Goal: Information Seeking & Learning: Compare options

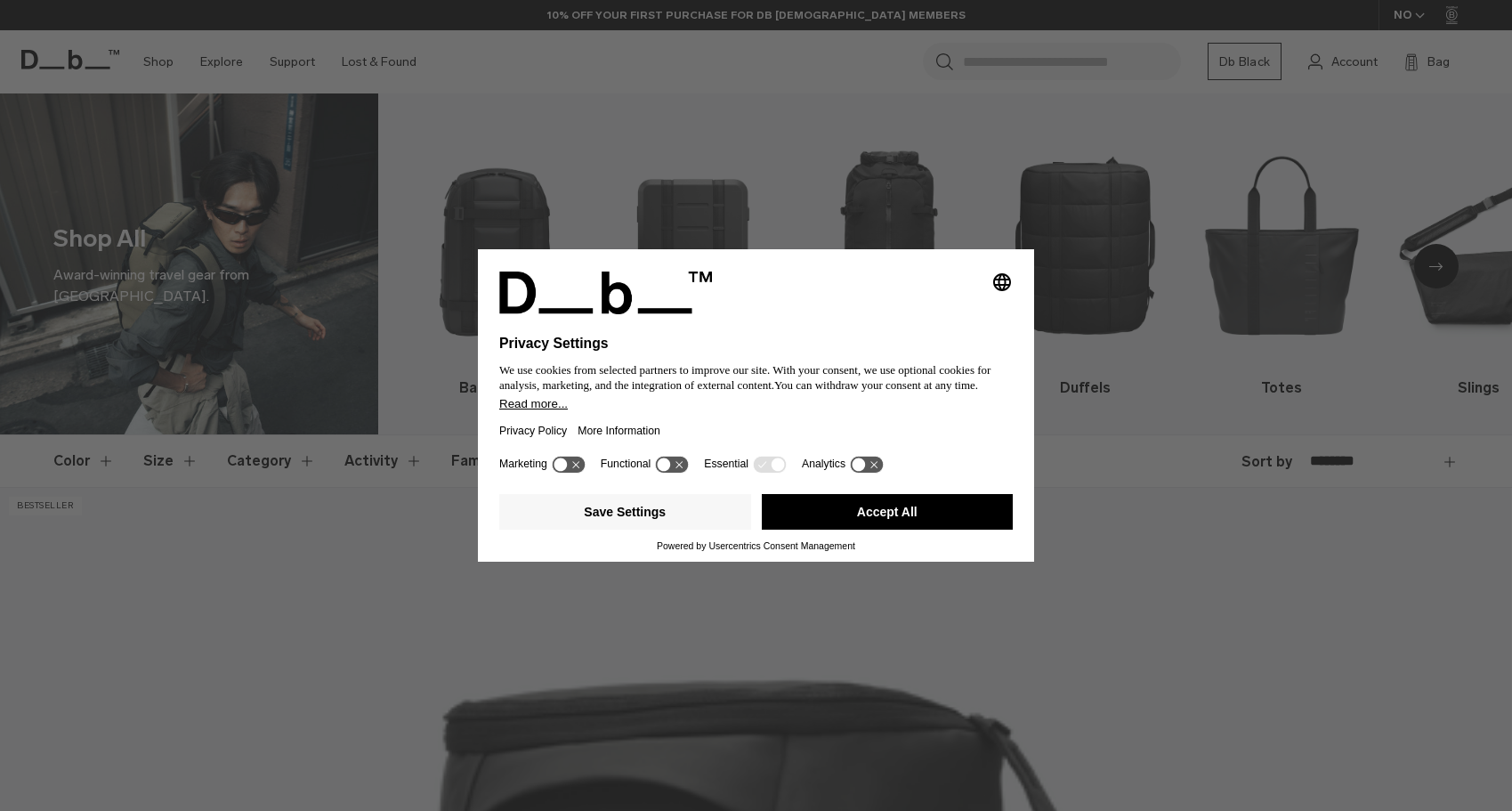
click at [908, 523] on button "Accept All" at bounding box center [887, 512] width 252 height 36
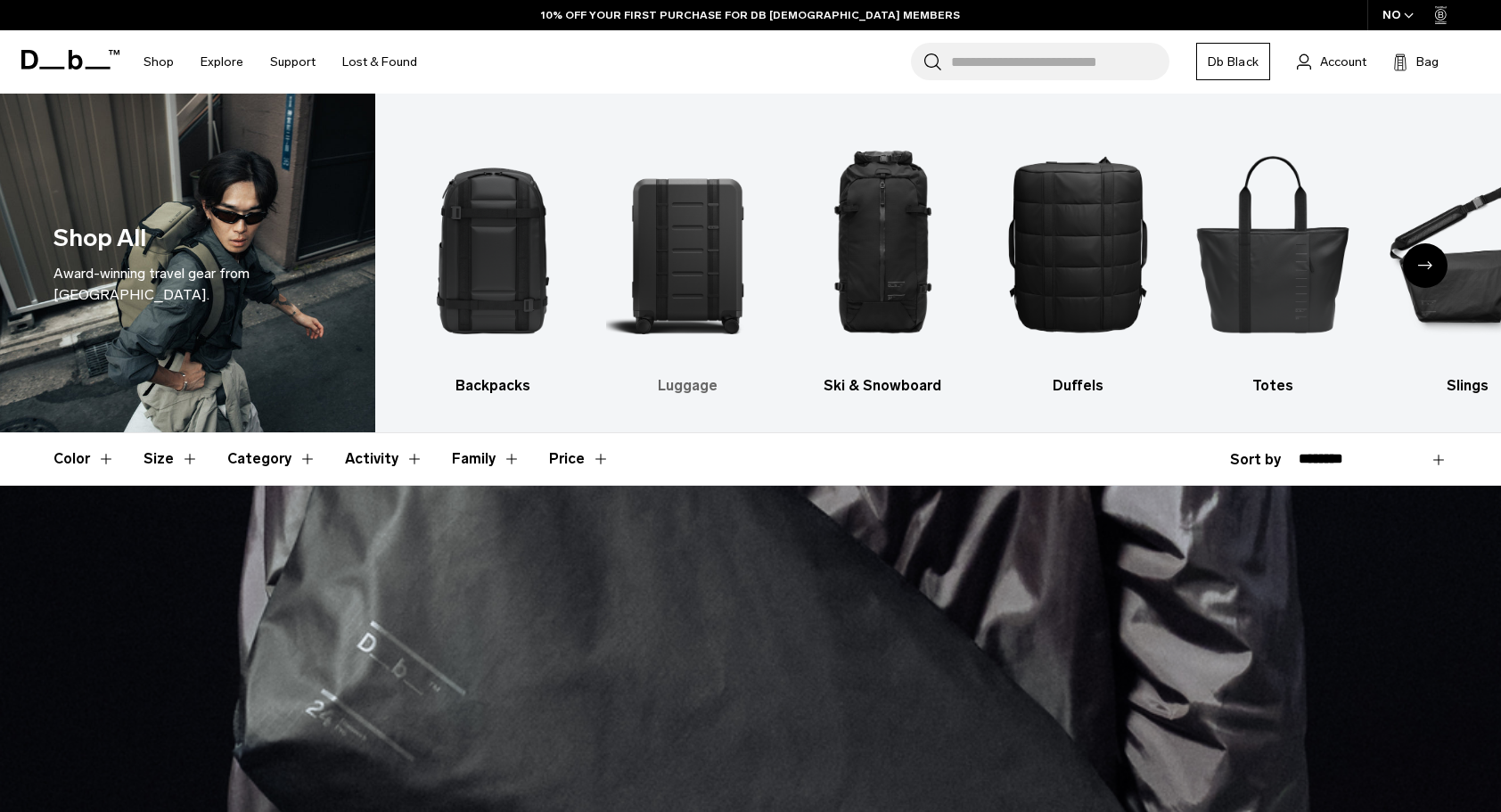
click at [661, 271] on img "2 / 10" at bounding box center [688, 244] width 164 height 246
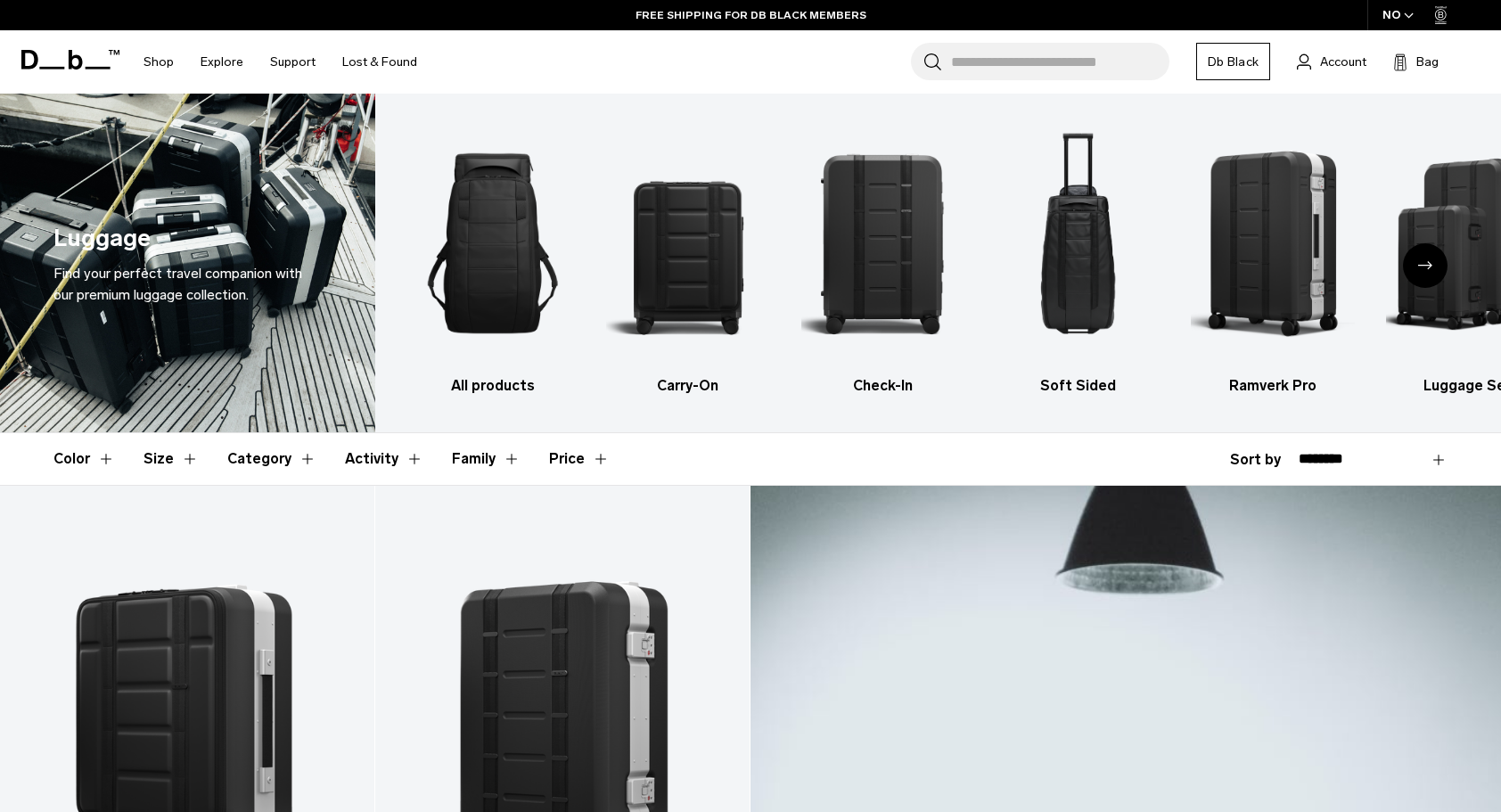
click at [1419, 265] on icon "Next slide" at bounding box center [1425, 265] width 14 height 8
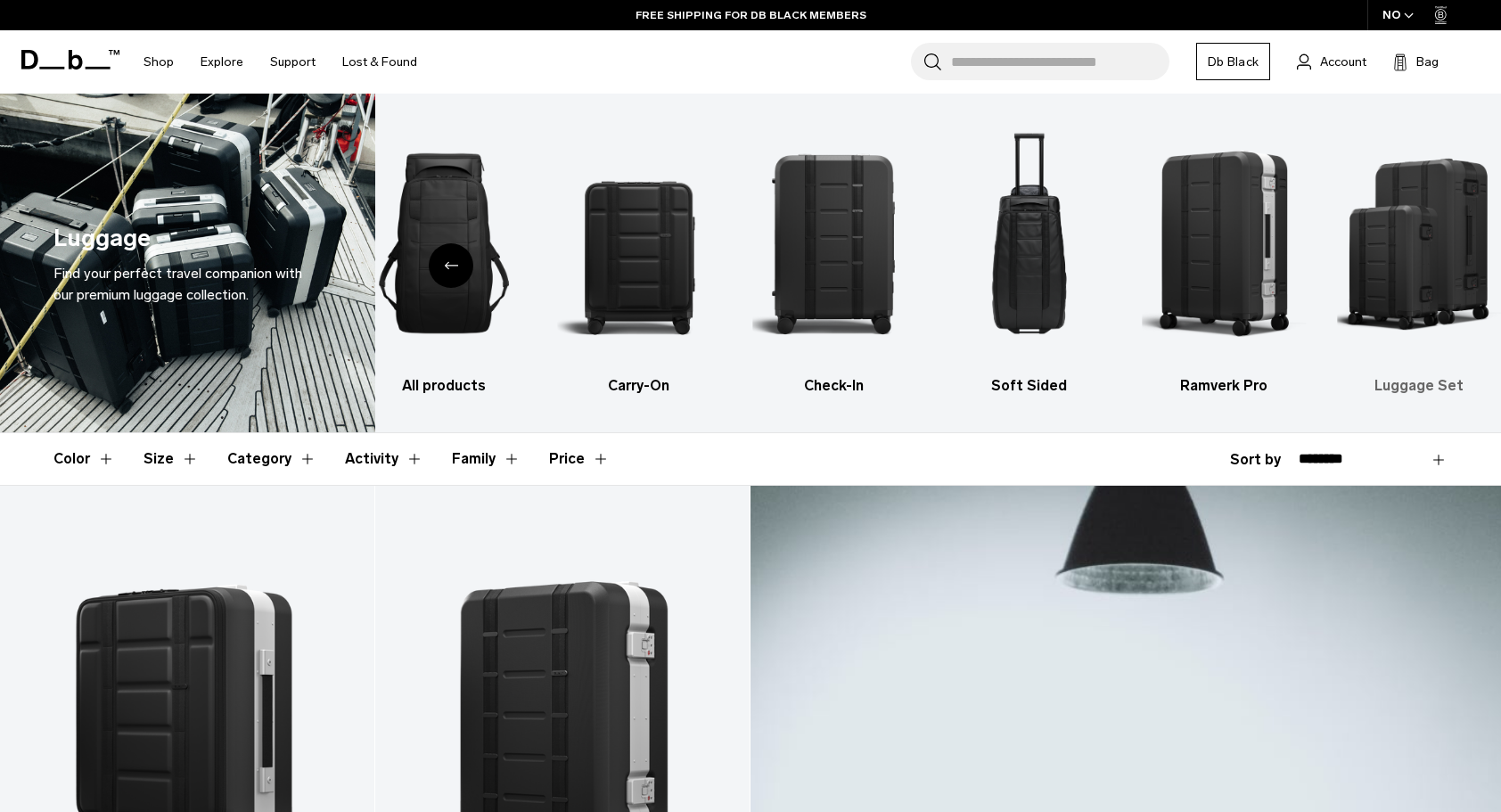
click at [1409, 319] on img "6 / 6" at bounding box center [1419, 244] width 164 height 246
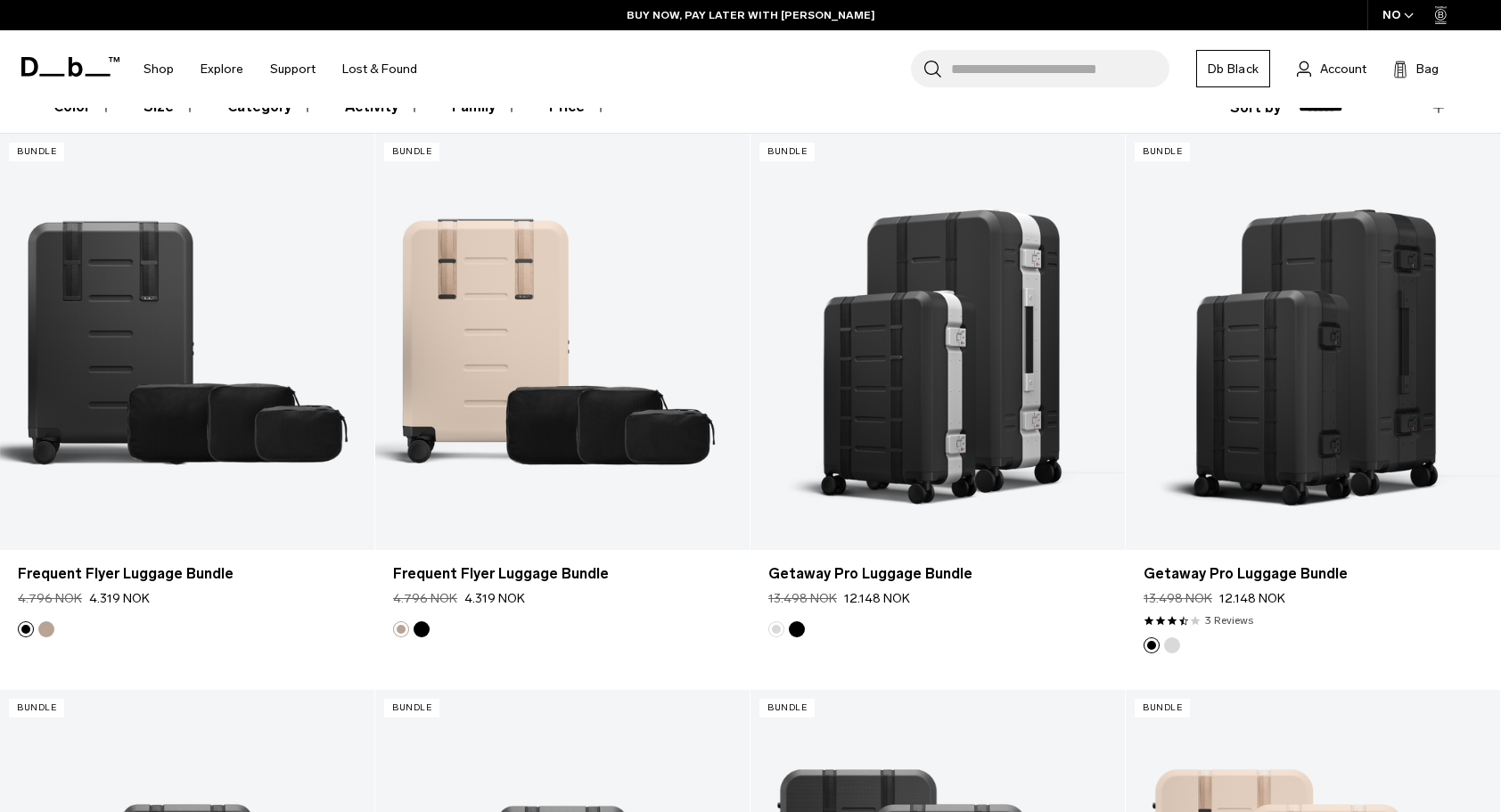
scroll to position [356, 0]
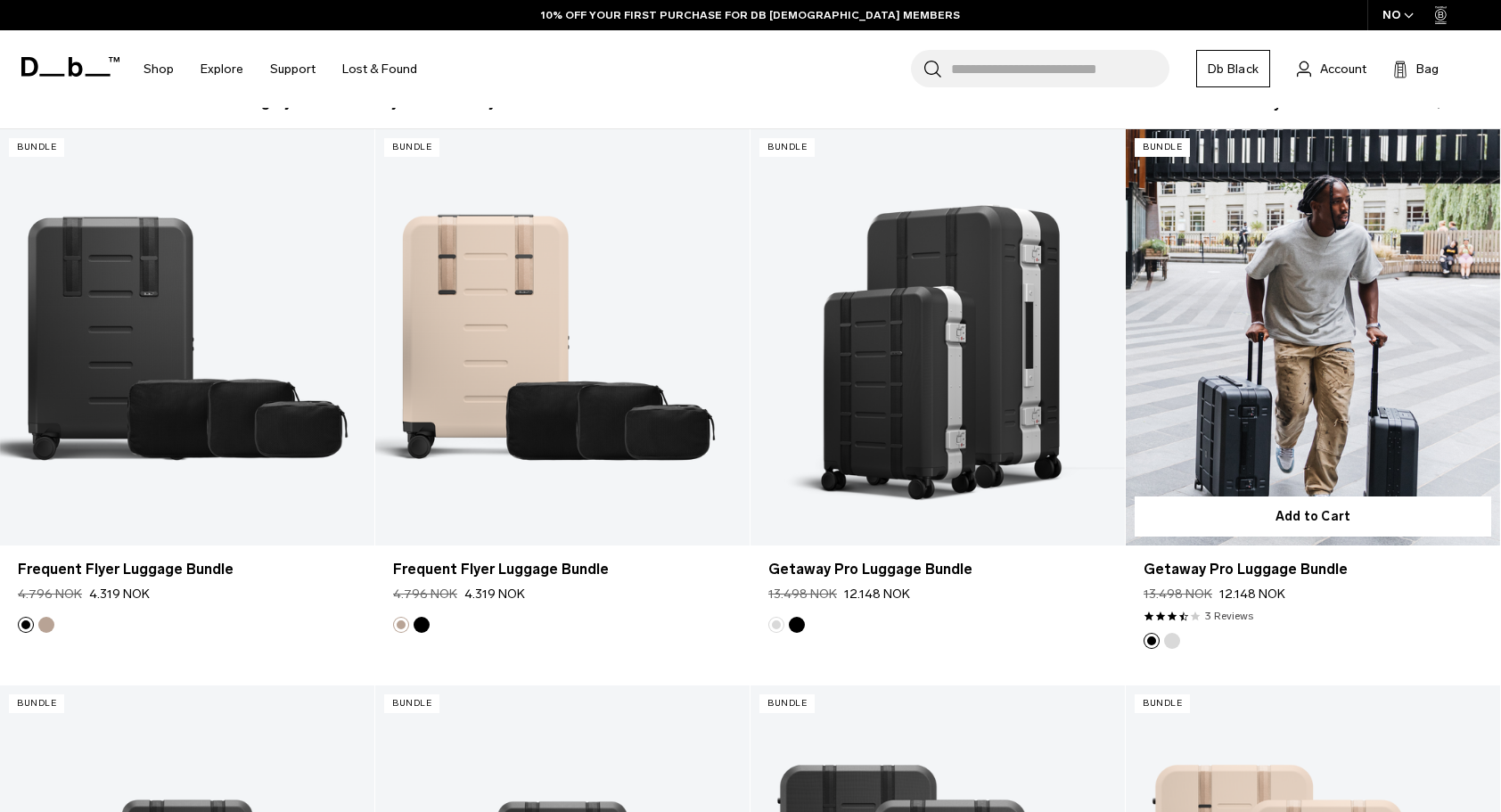
click at [1170, 641] on button "Silver" at bounding box center [1172, 641] width 16 height 16
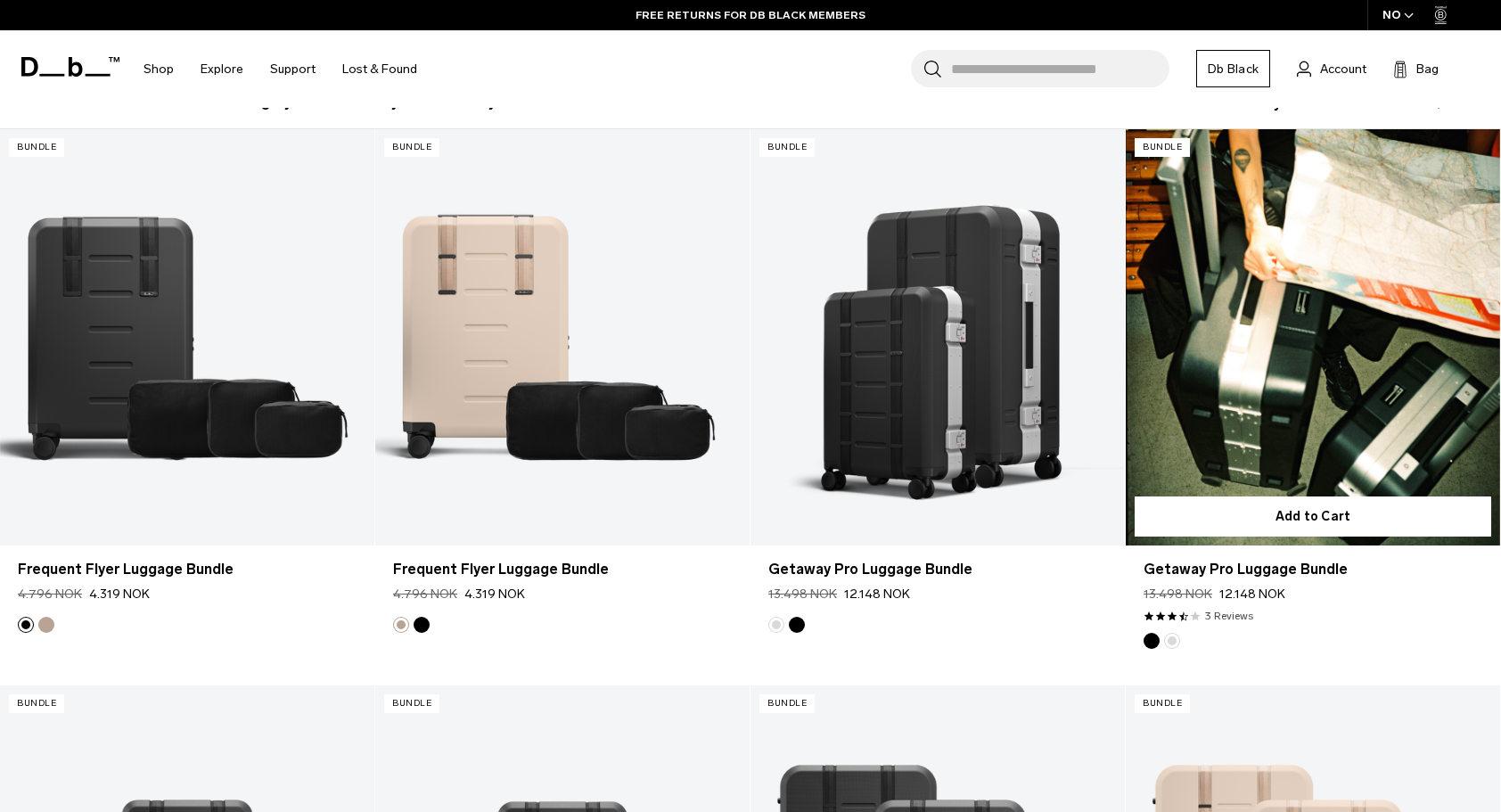
click at [1145, 642] on button "Black out" at bounding box center [1151, 641] width 16 height 16
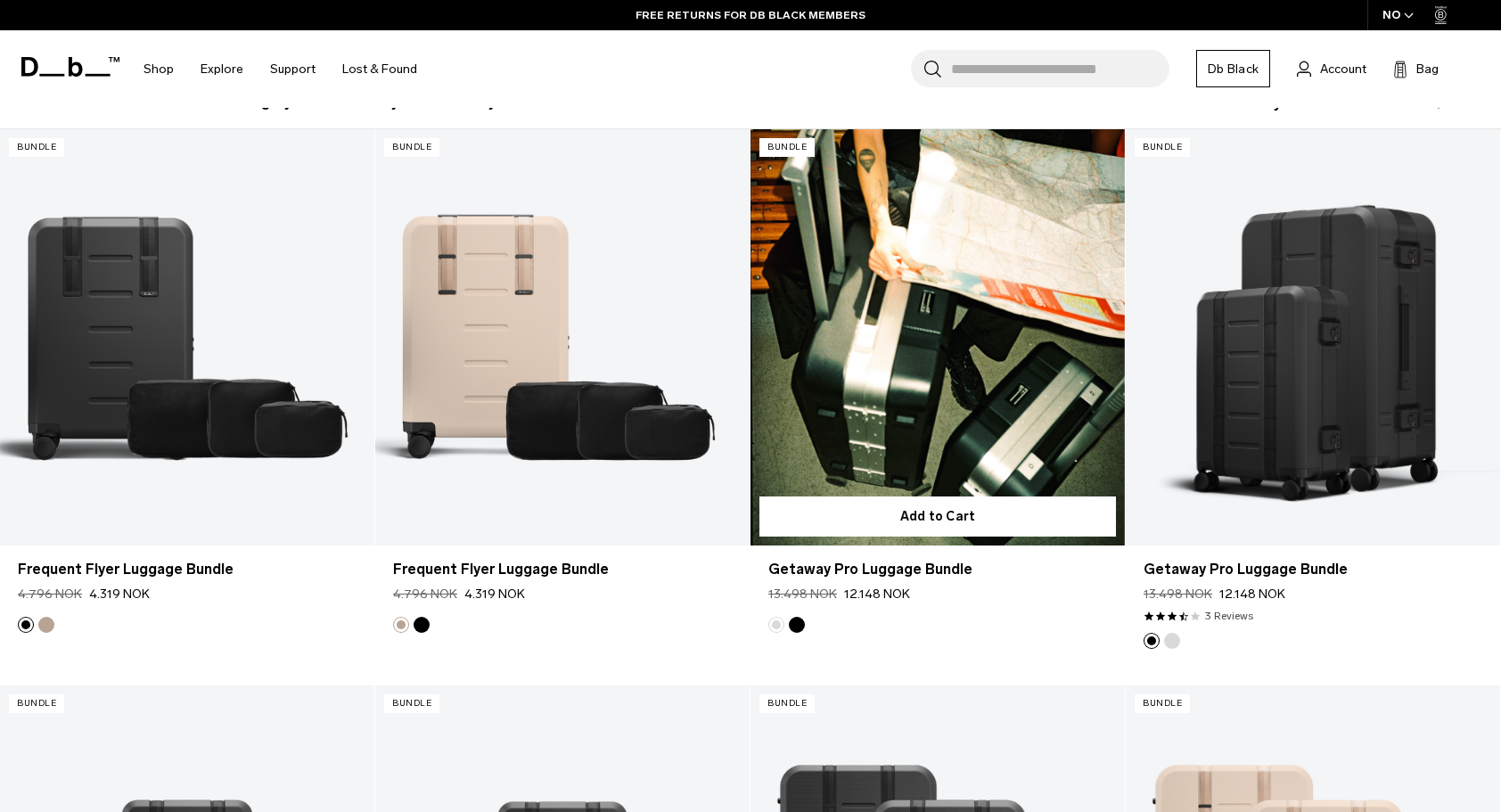
click at [778, 626] on button "Silver" at bounding box center [776, 625] width 16 height 16
click at [802, 623] on button "Black out" at bounding box center [797, 625] width 16 height 16
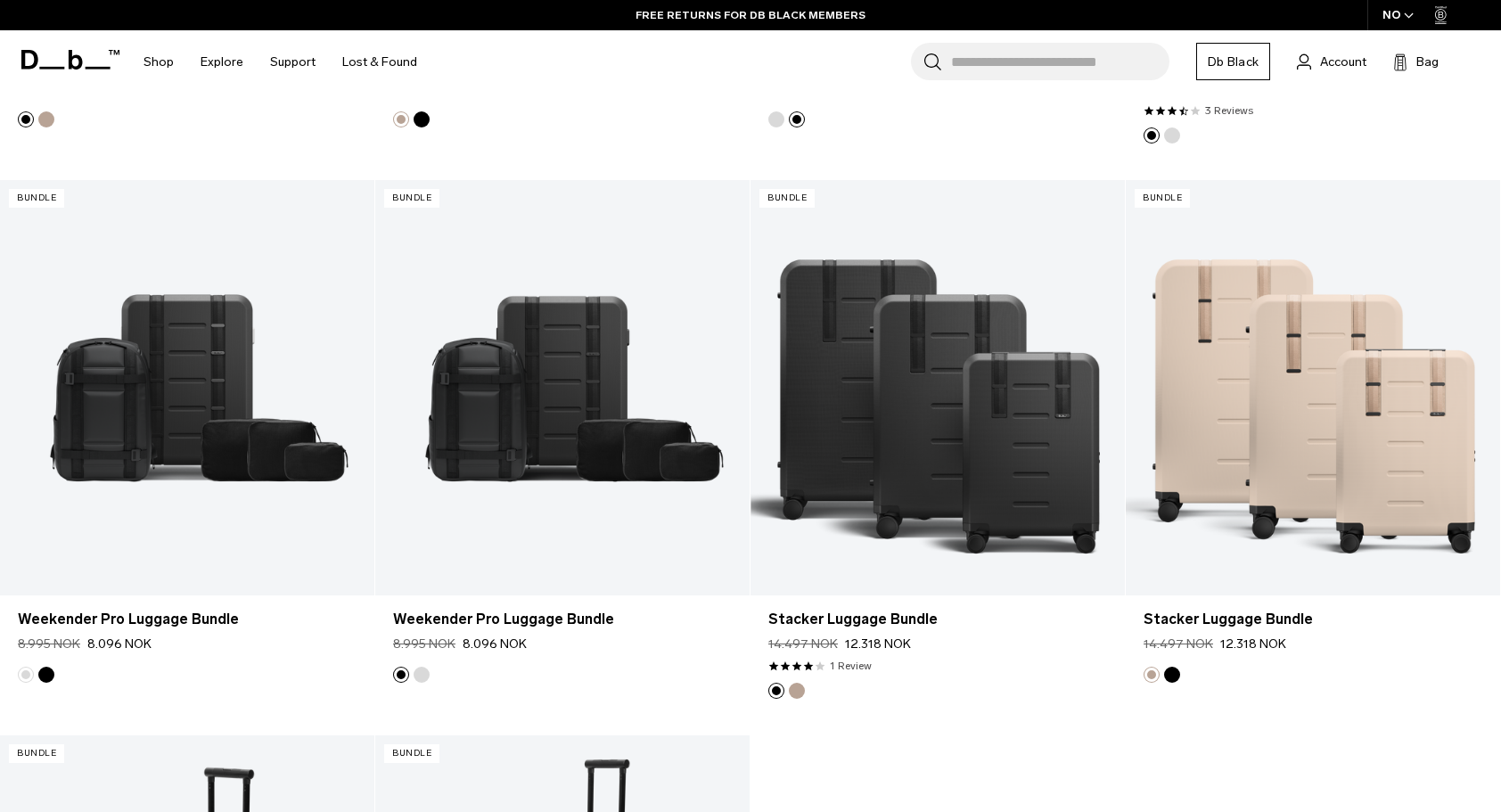
scroll to position [856, 0]
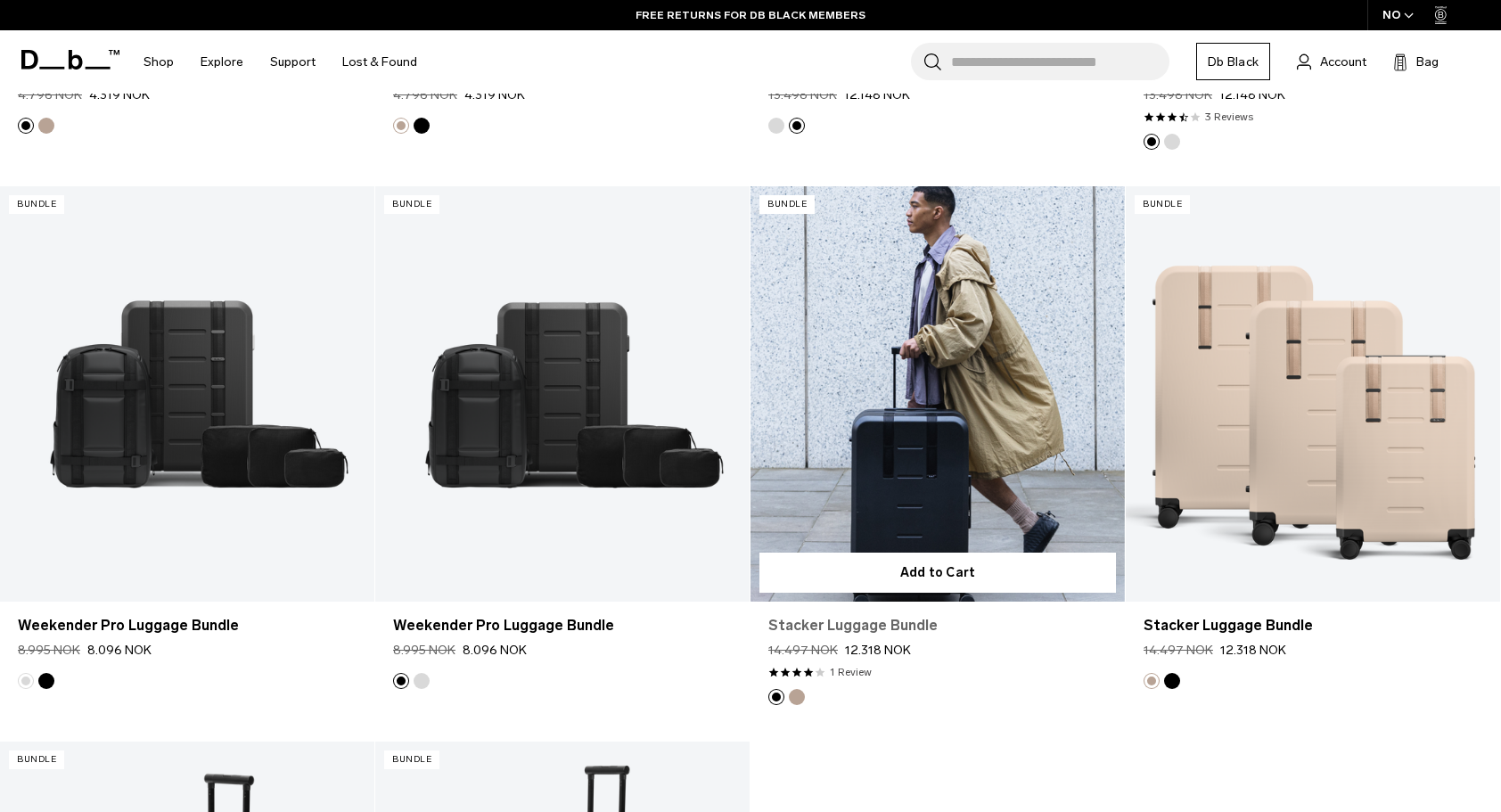
click at [880, 619] on link "Stacker Luggage Bundle" at bounding box center [937, 626] width 338 height 21
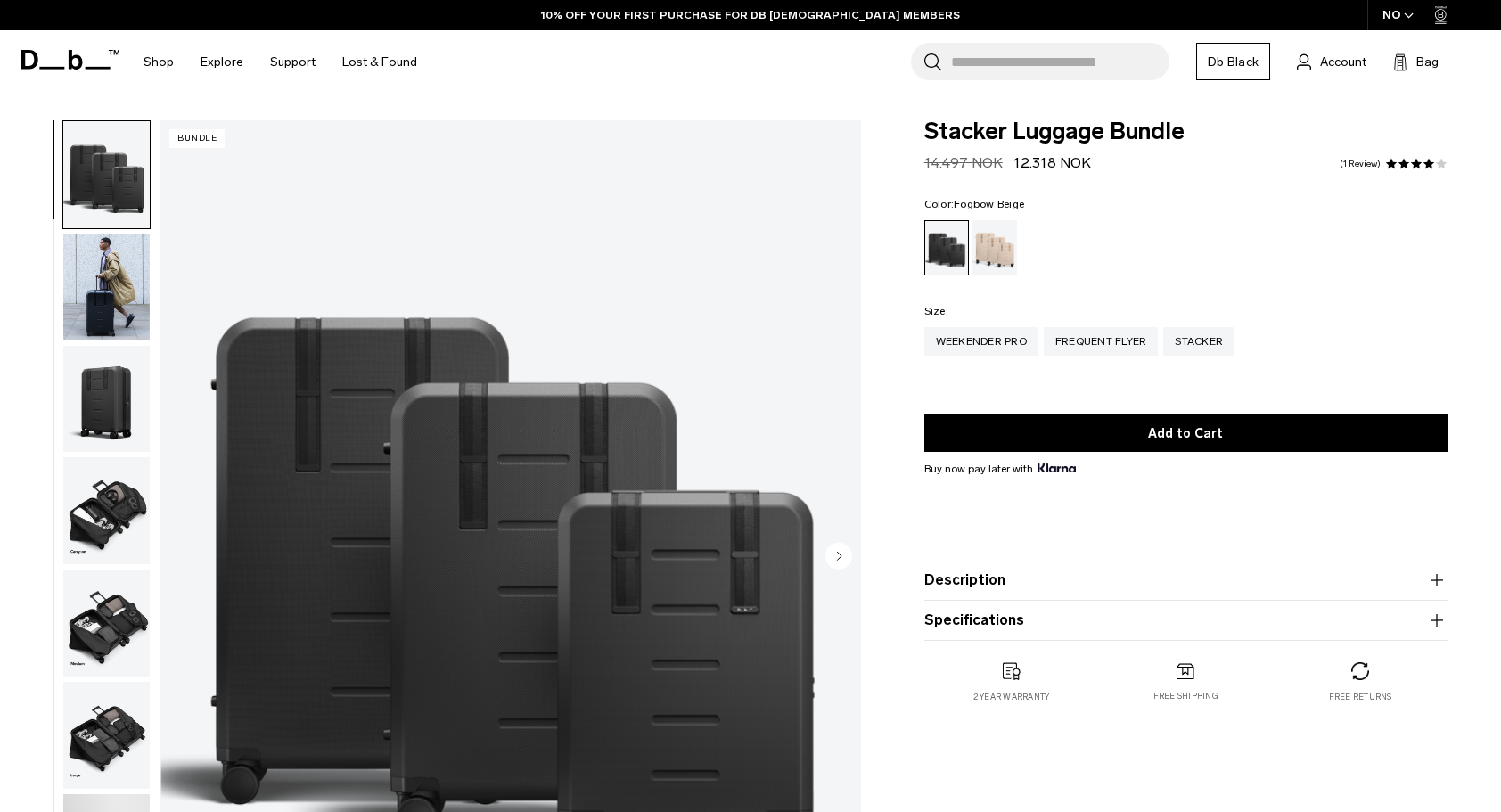
click at [996, 244] on div "Fogbow Beige" at bounding box center [994, 248] width 46 height 55
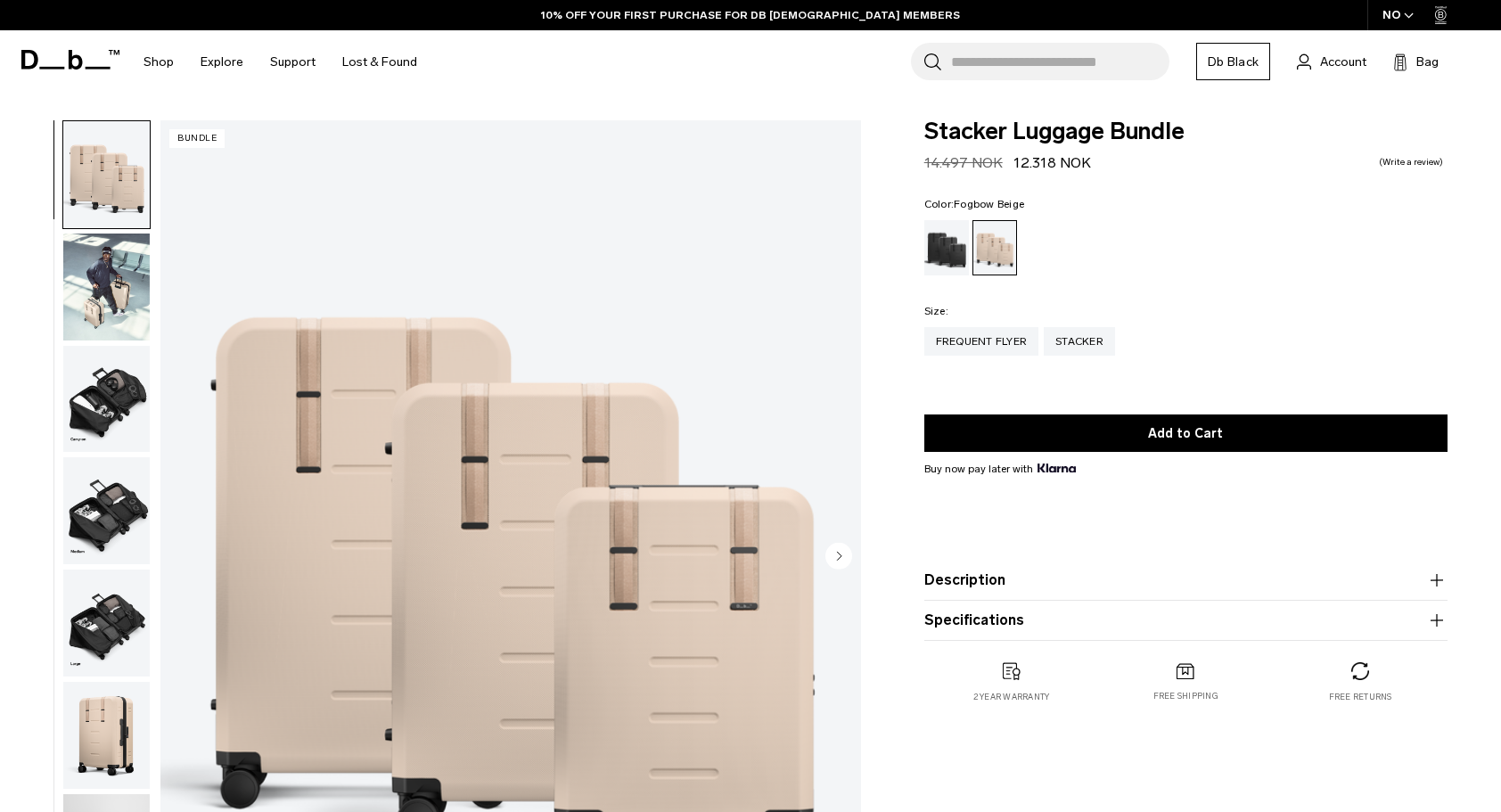
drag, startPoint x: 0, startPoint y: 0, endPoint x: 1288, endPoint y: 265, distance: 1315.0
click at [1288, 265] on ul at bounding box center [1186, 248] width 523 height 55
click at [953, 254] on div "Black Out" at bounding box center [947, 248] width 46 height 55
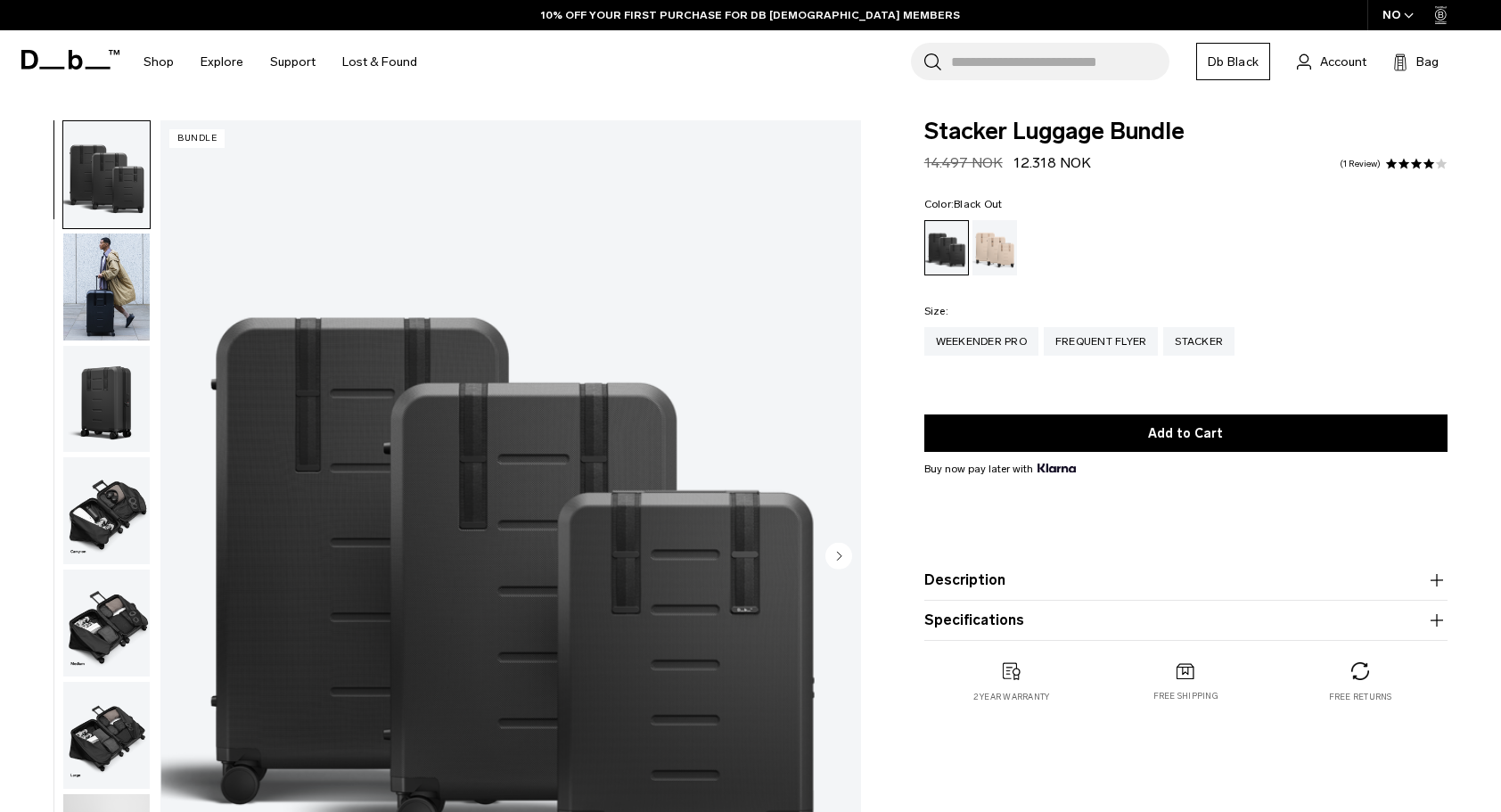
click at [127, 520] on img "button" at bounding box center [106, 510] width 87 height 107
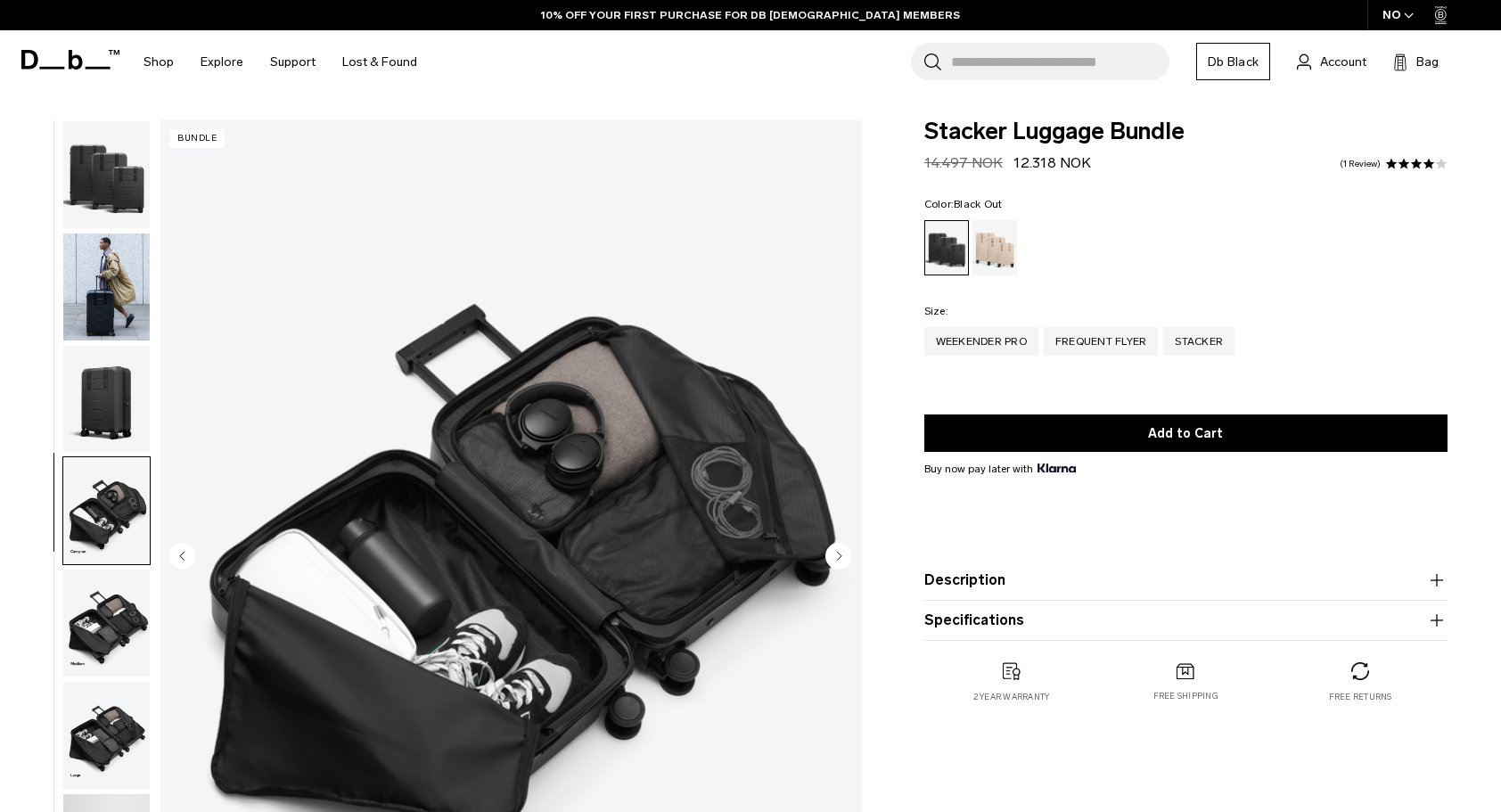
scroll to position [18, 0]
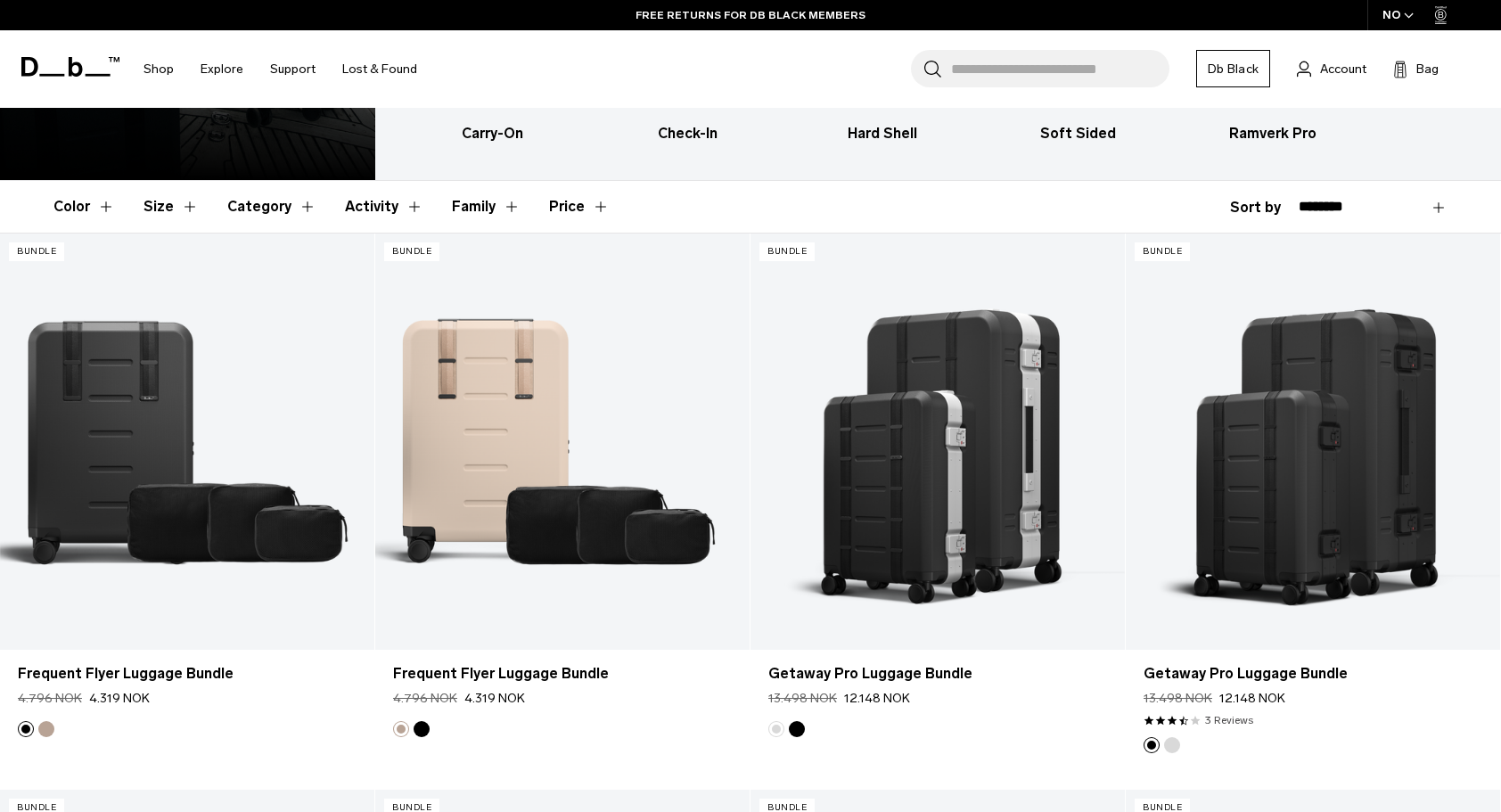
scroll to position [257, 0]
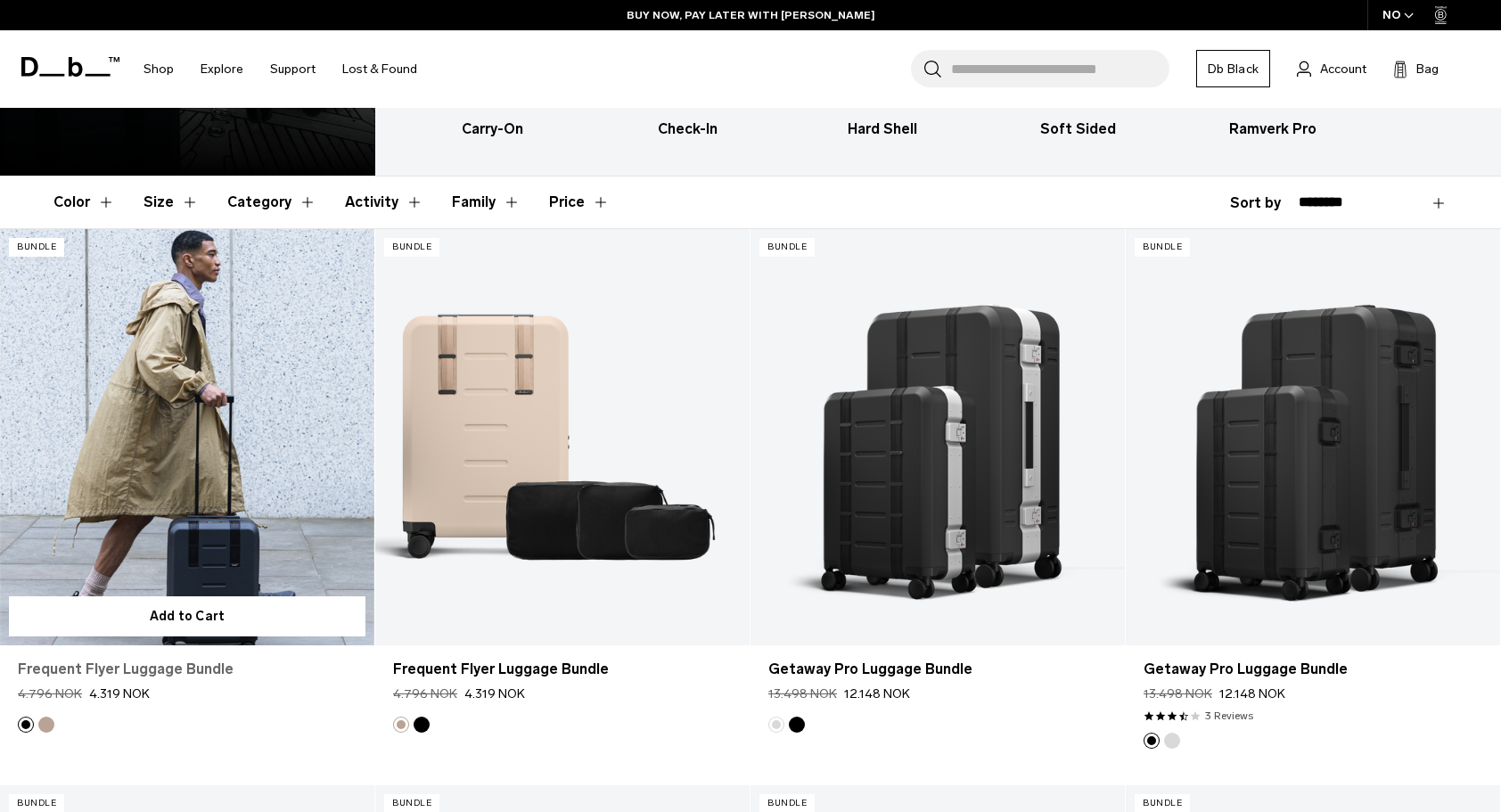
click at [173, 669] on link "Frequent Flyer Luggage Bundle" at bounding box center [187, 669] width 338 height 21
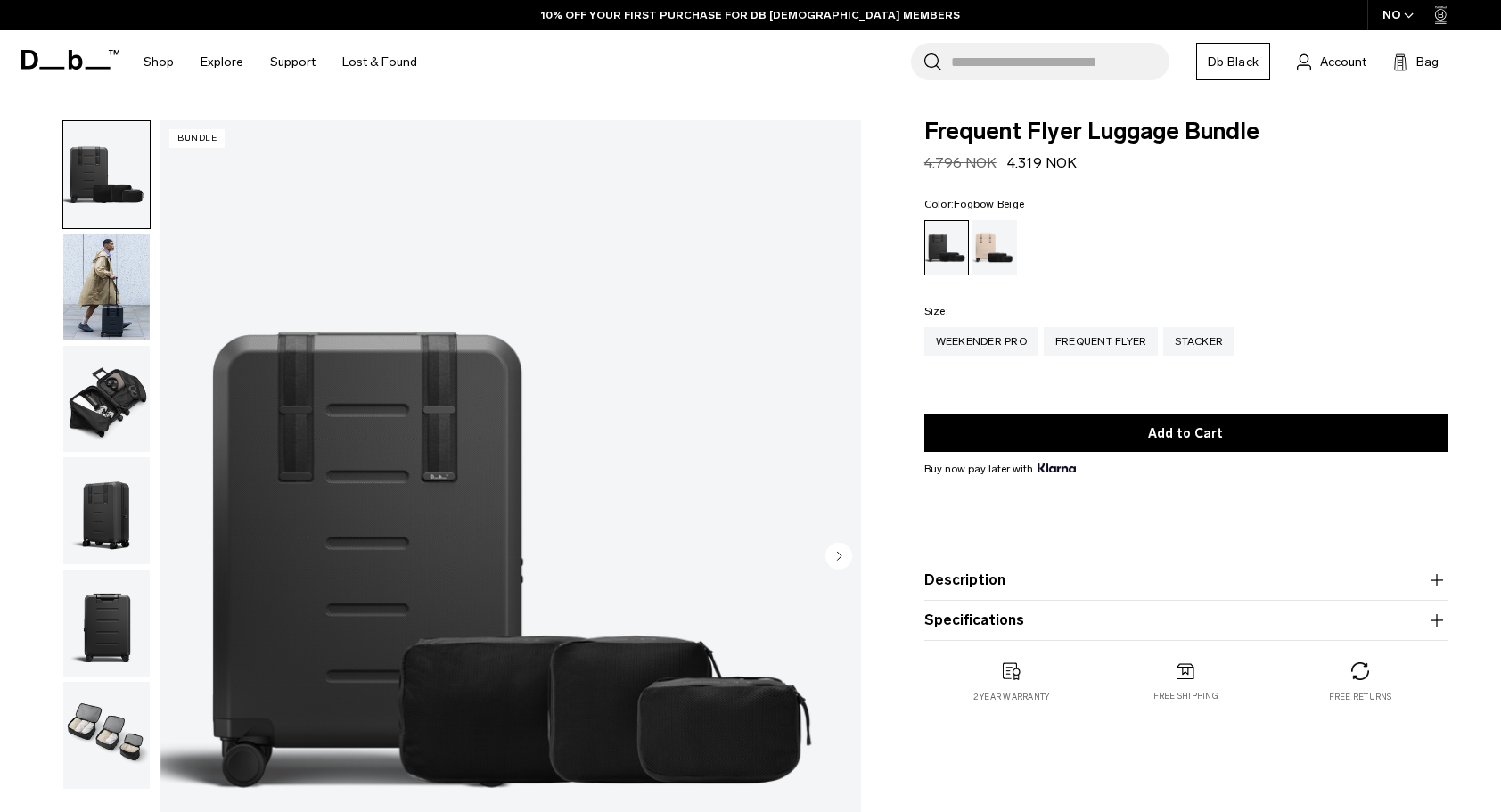
click at [1005, 245] on div "Fogbow Beige" at bounding box center [994, 248] width 46 height 55
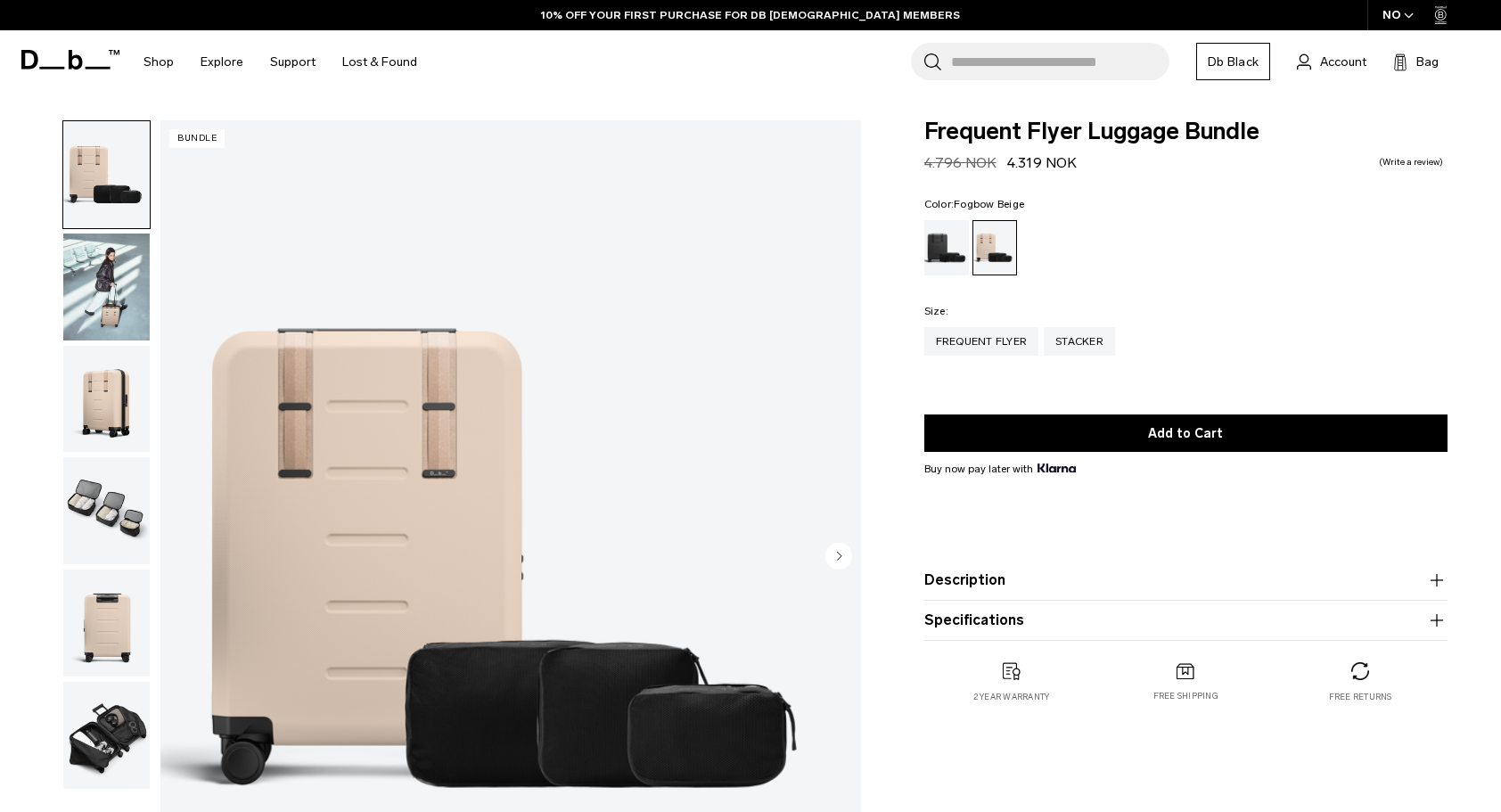
click at [112, 252] on img "button" at bounding box center [106, 287] width 87 height 107
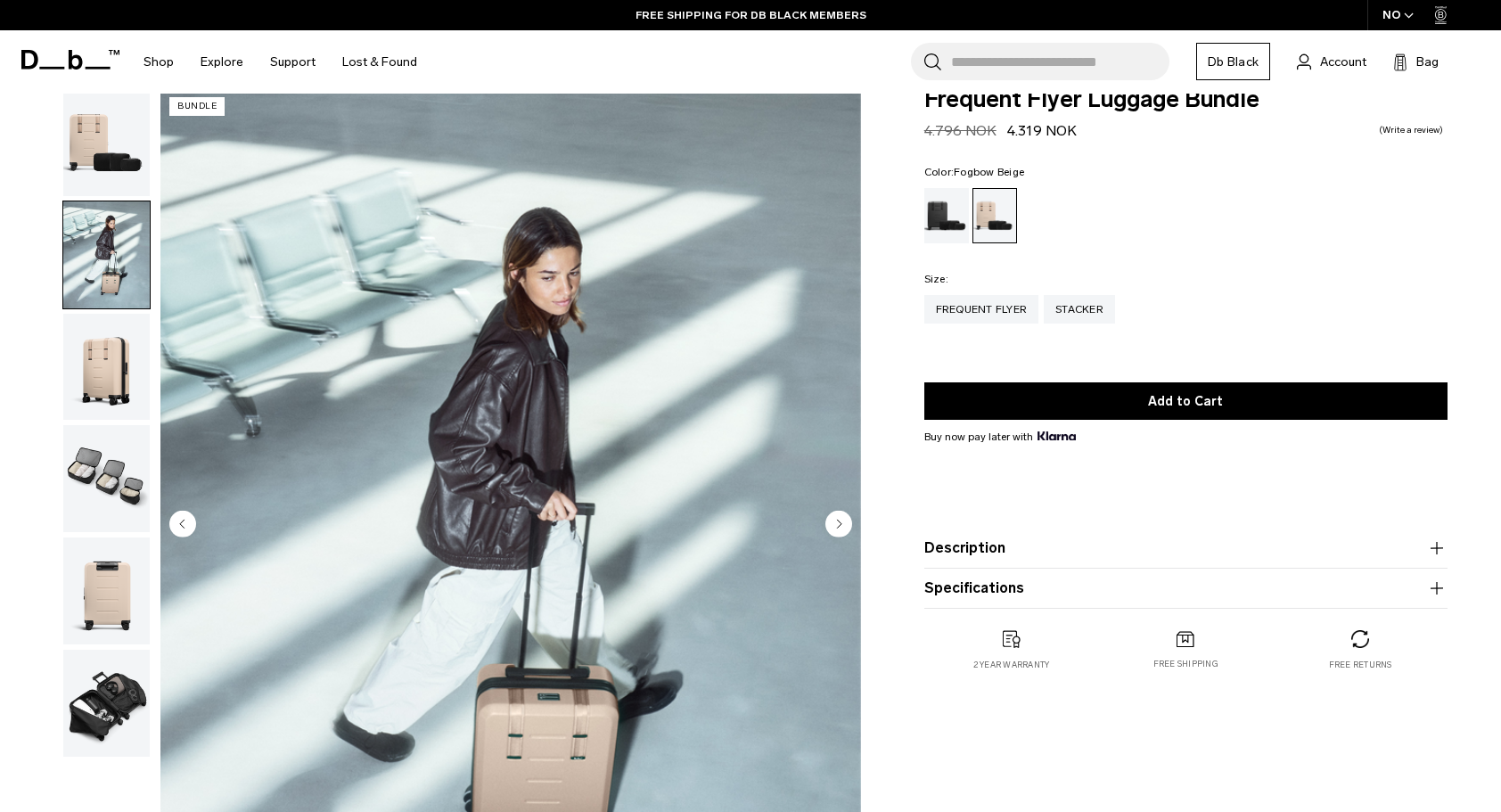
scroll to position [36, 0]
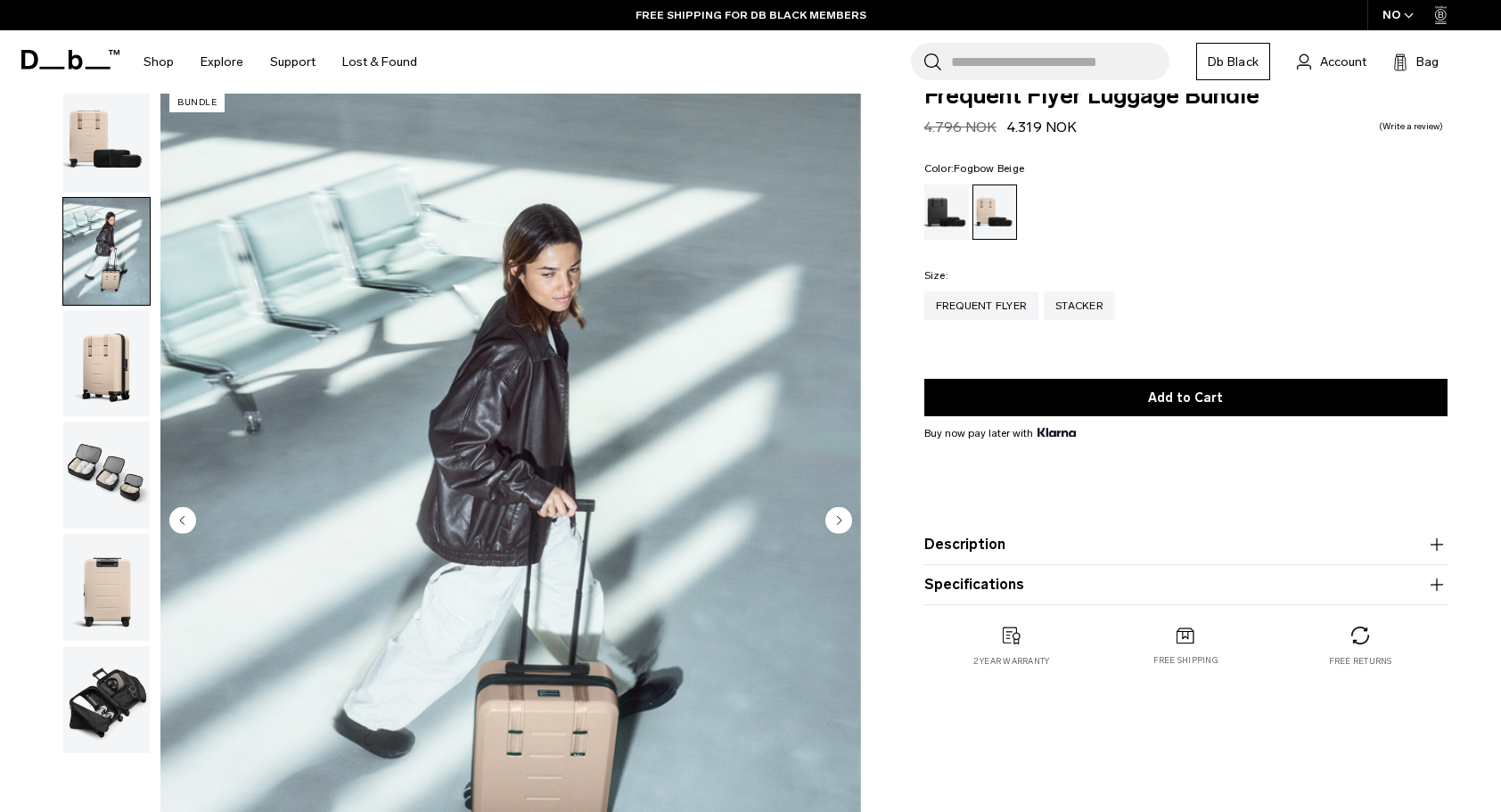
click at [100, 472] on img "button" at bounding box center [106, 475] width 87 height 107
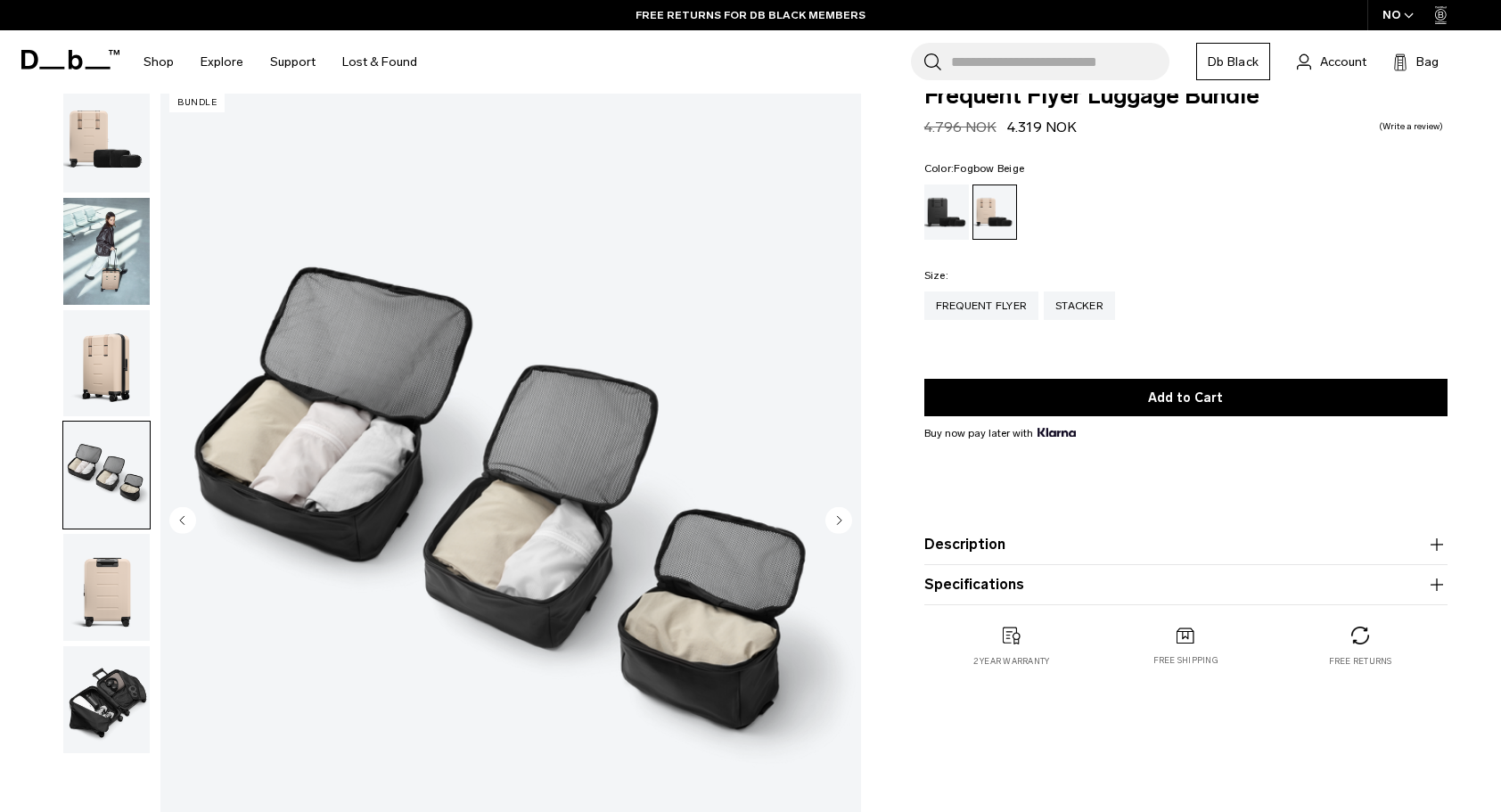
click at [107, 576] on img "button" at bounding box center [106, 587] width 87 height 107
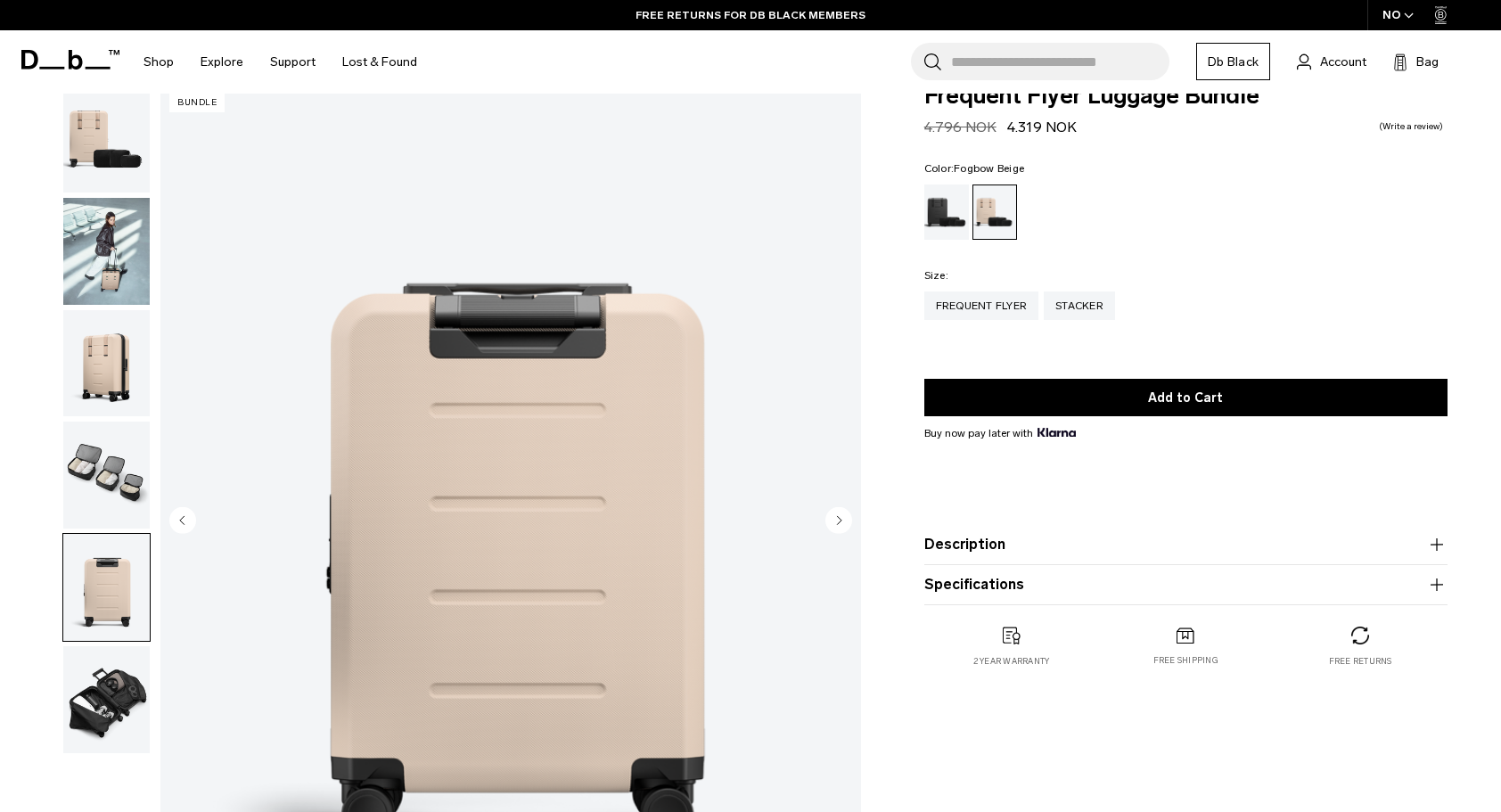
click at [112, 712] on img "button" at bounding box center [106, 700] width 87 height 107
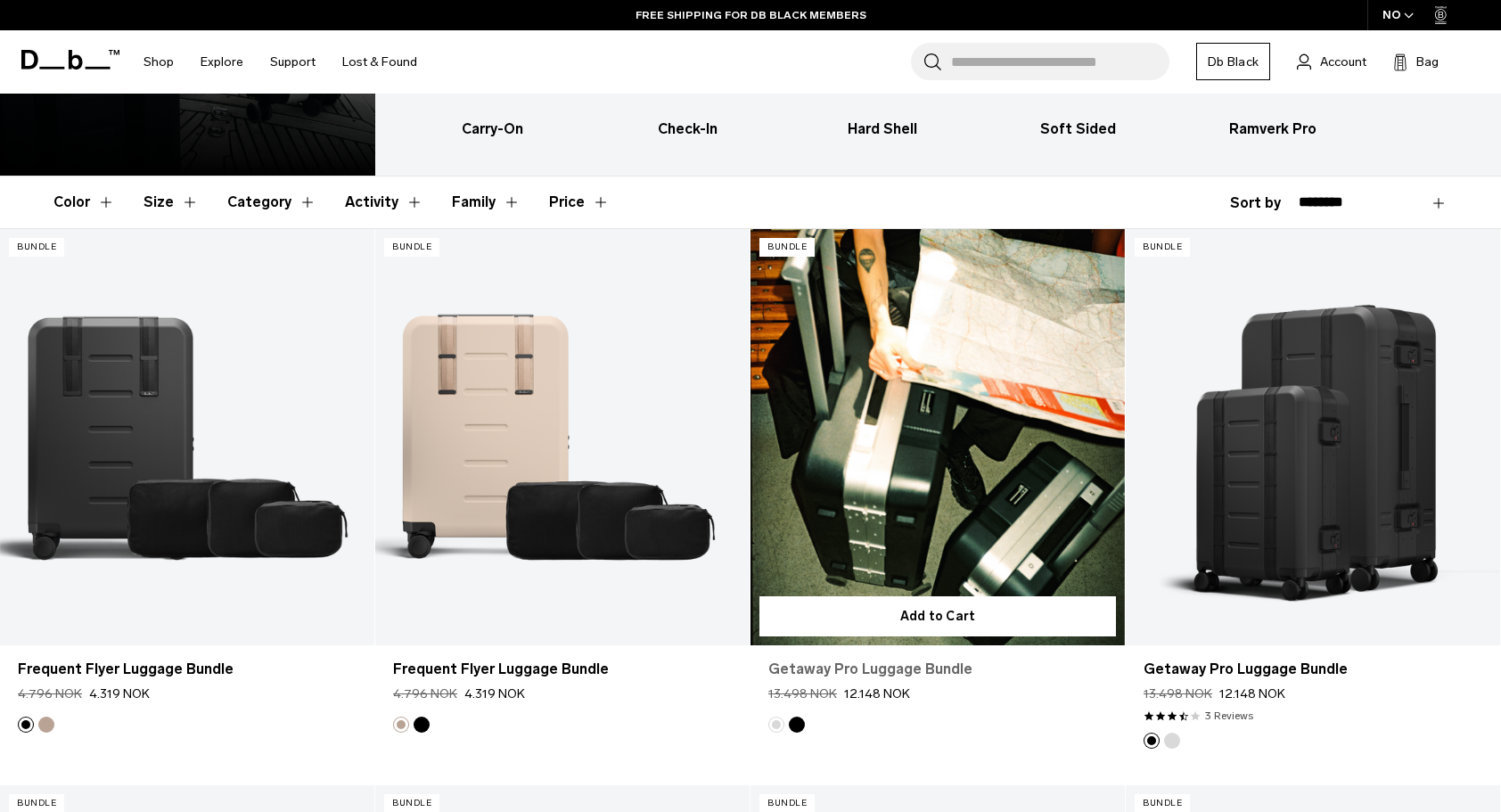
click at [921, 669] on link "Getaway Pro Luggage Bundle" at bounding box center [937, 669] width 338 height 21
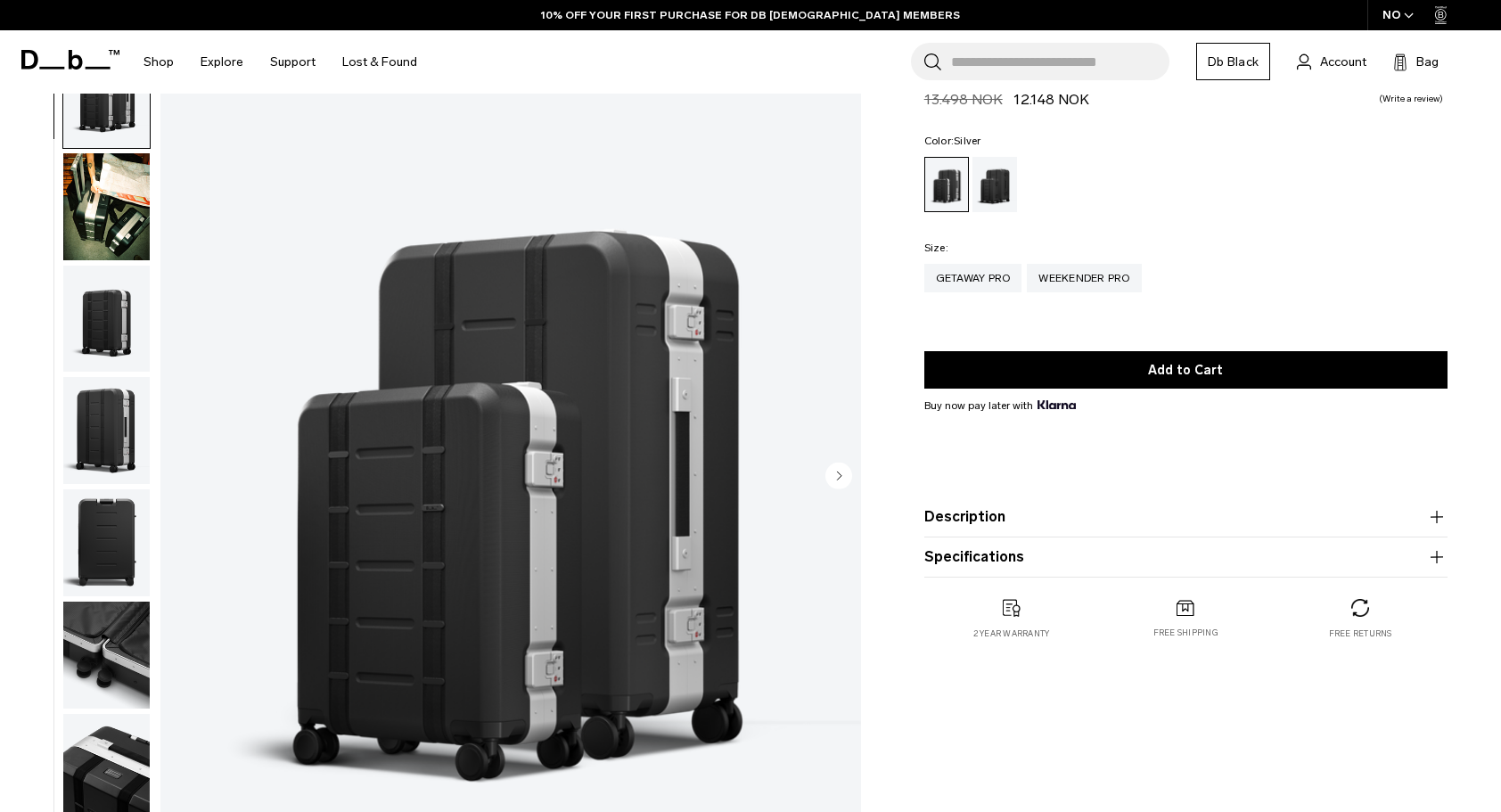
scroll to position [129, 0]
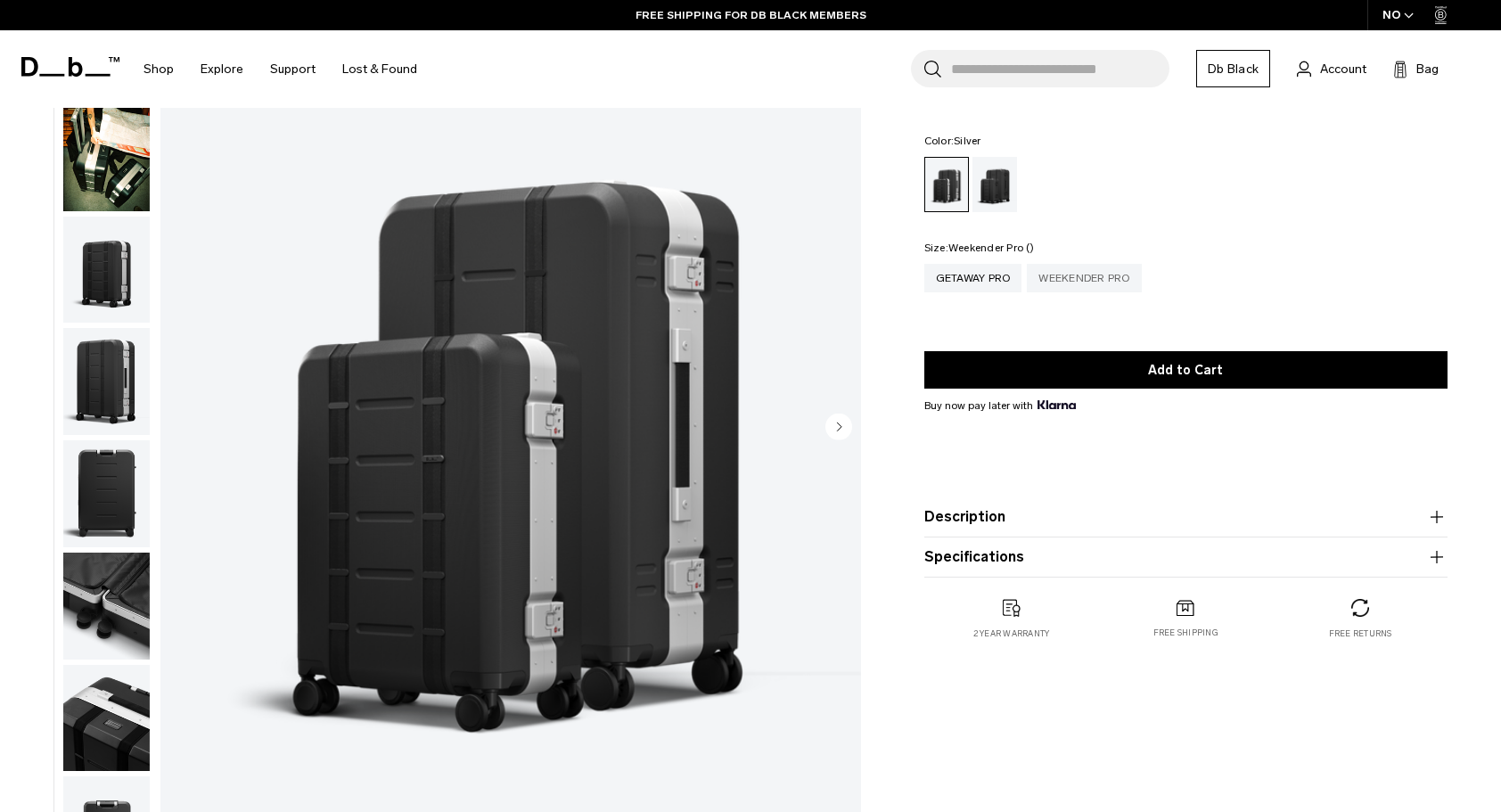
click at [1087, 281] on div "Weekender Pro" at bounding box center [1083, 278] width 114 height 29
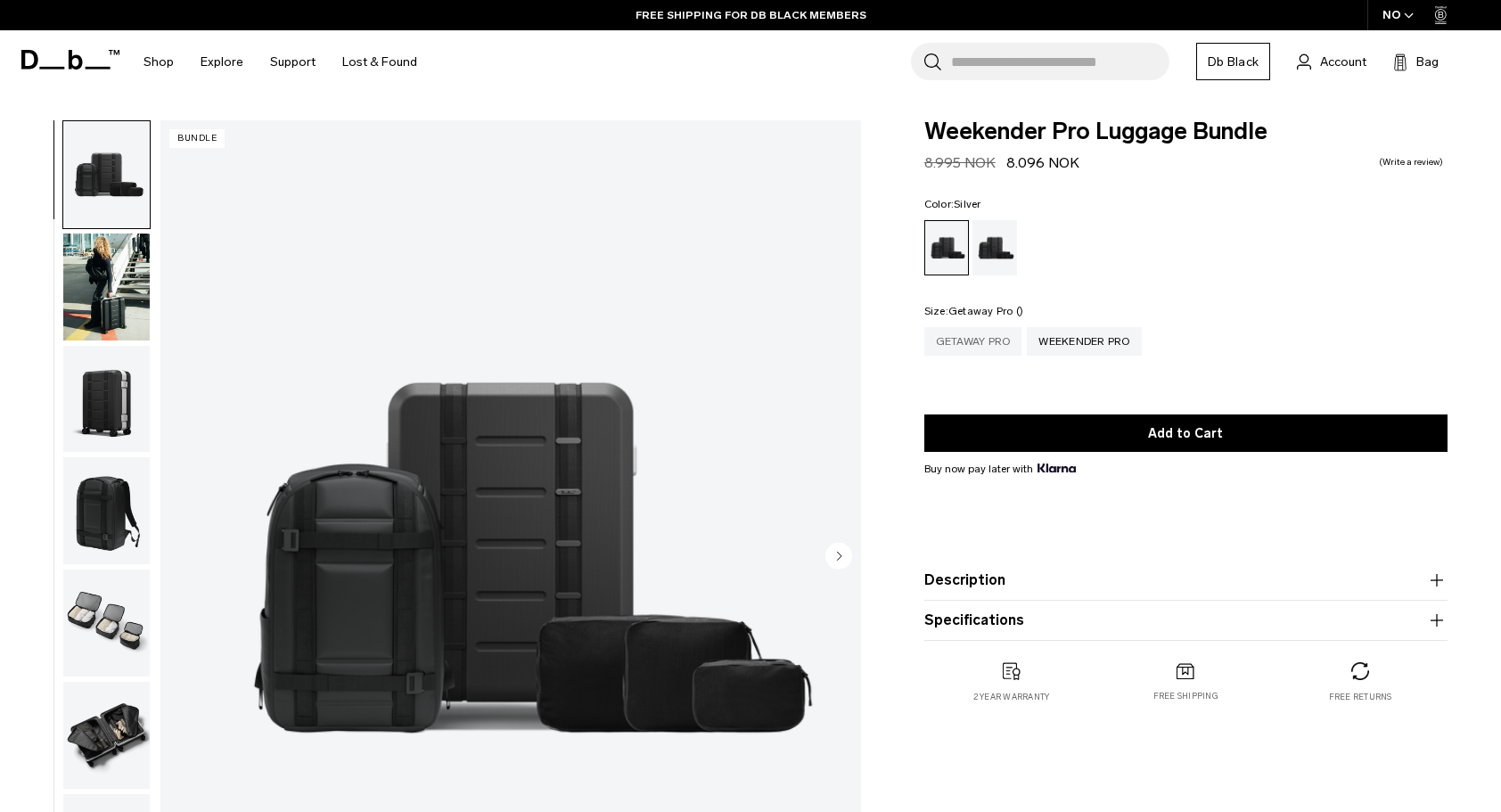
click at [970, 346] on div "Getaway Pro" at bounding box center [974, 341] width 98 height 29
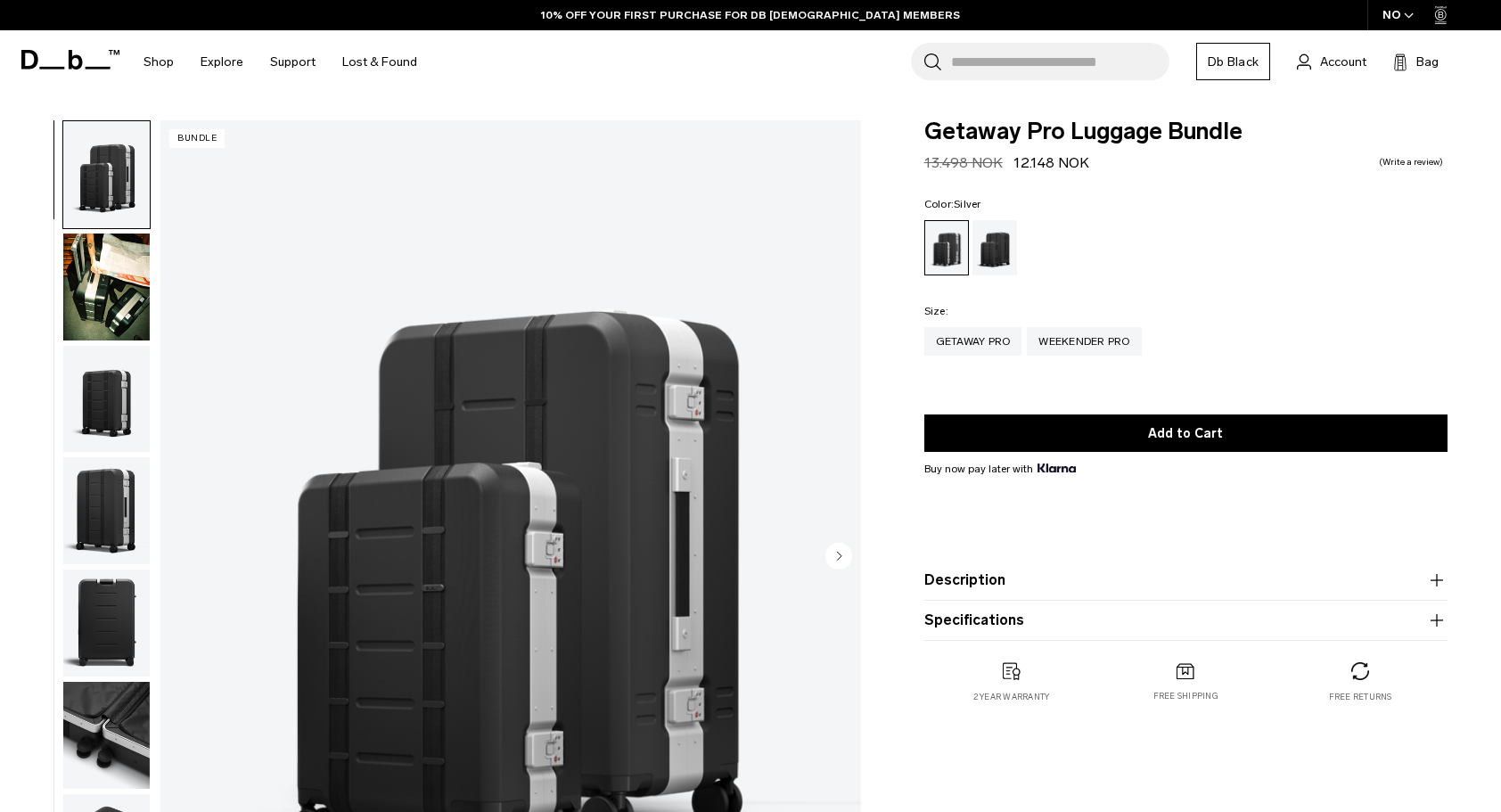
click at [115, 265] on img "button" at bounding box center [106, 287] width 87 height 107
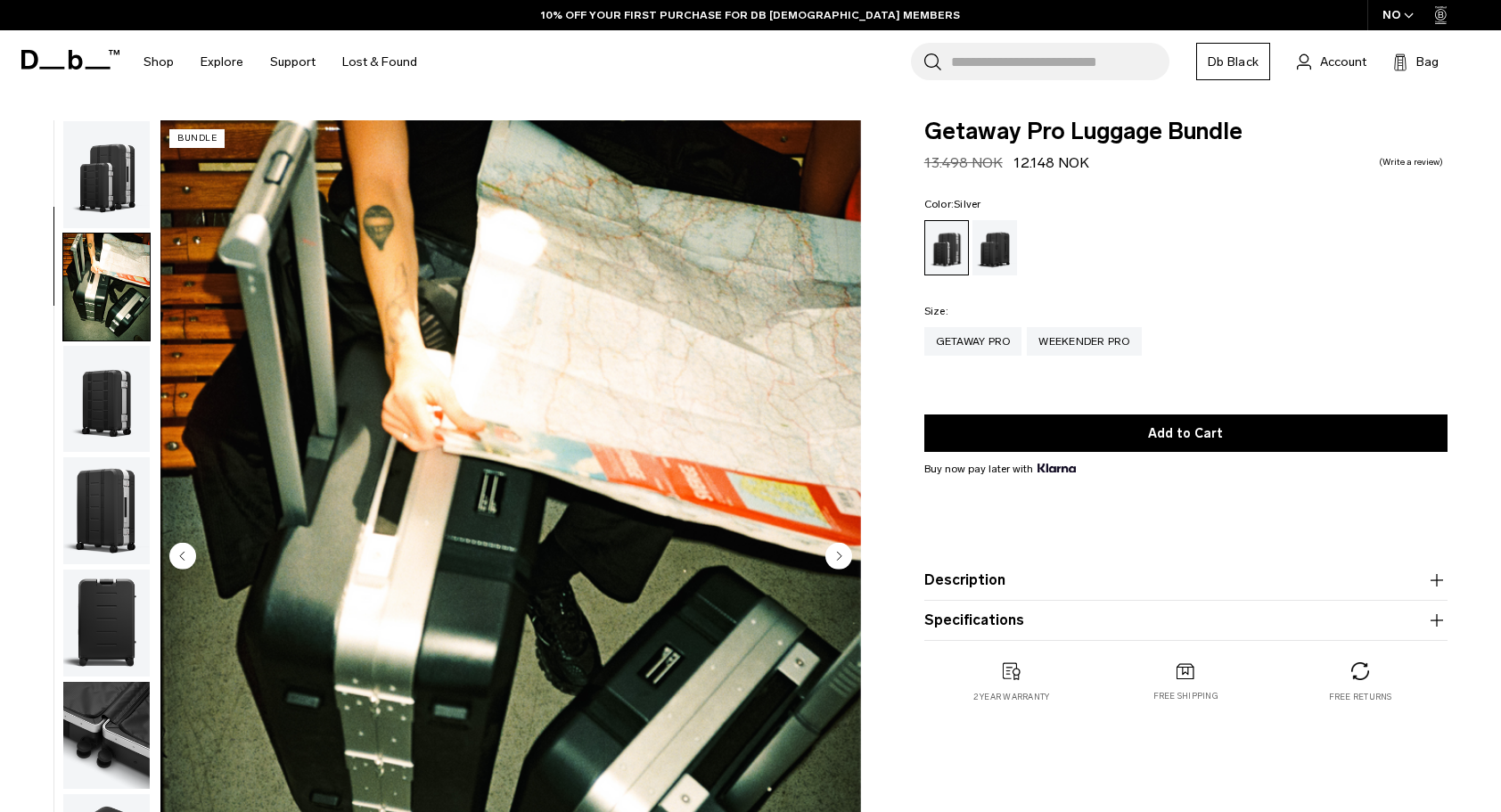
scroll to position [112, 0]
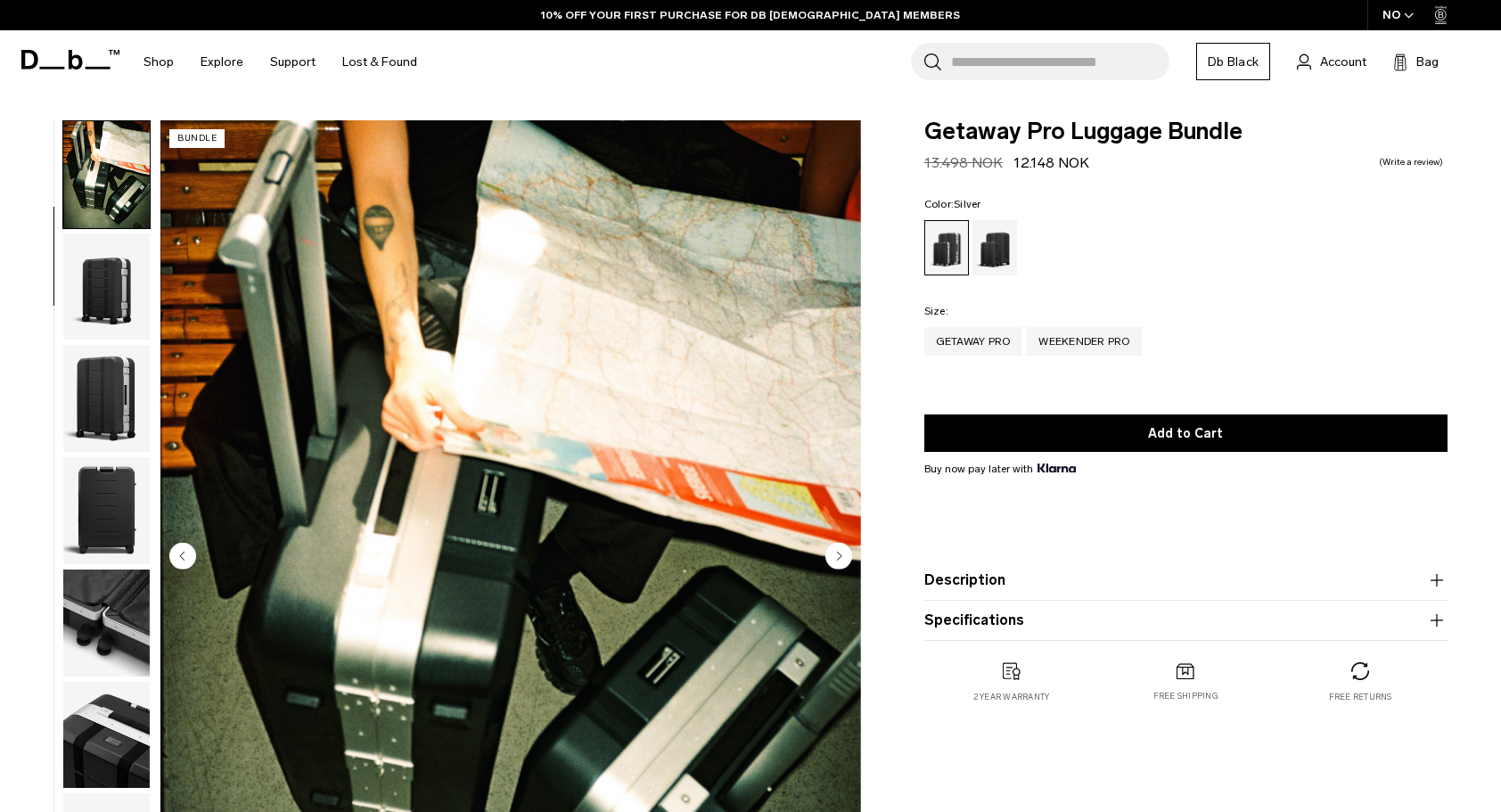
click at [112, 302] on img "button" at bounding box center [106, 287] width 87 height 107
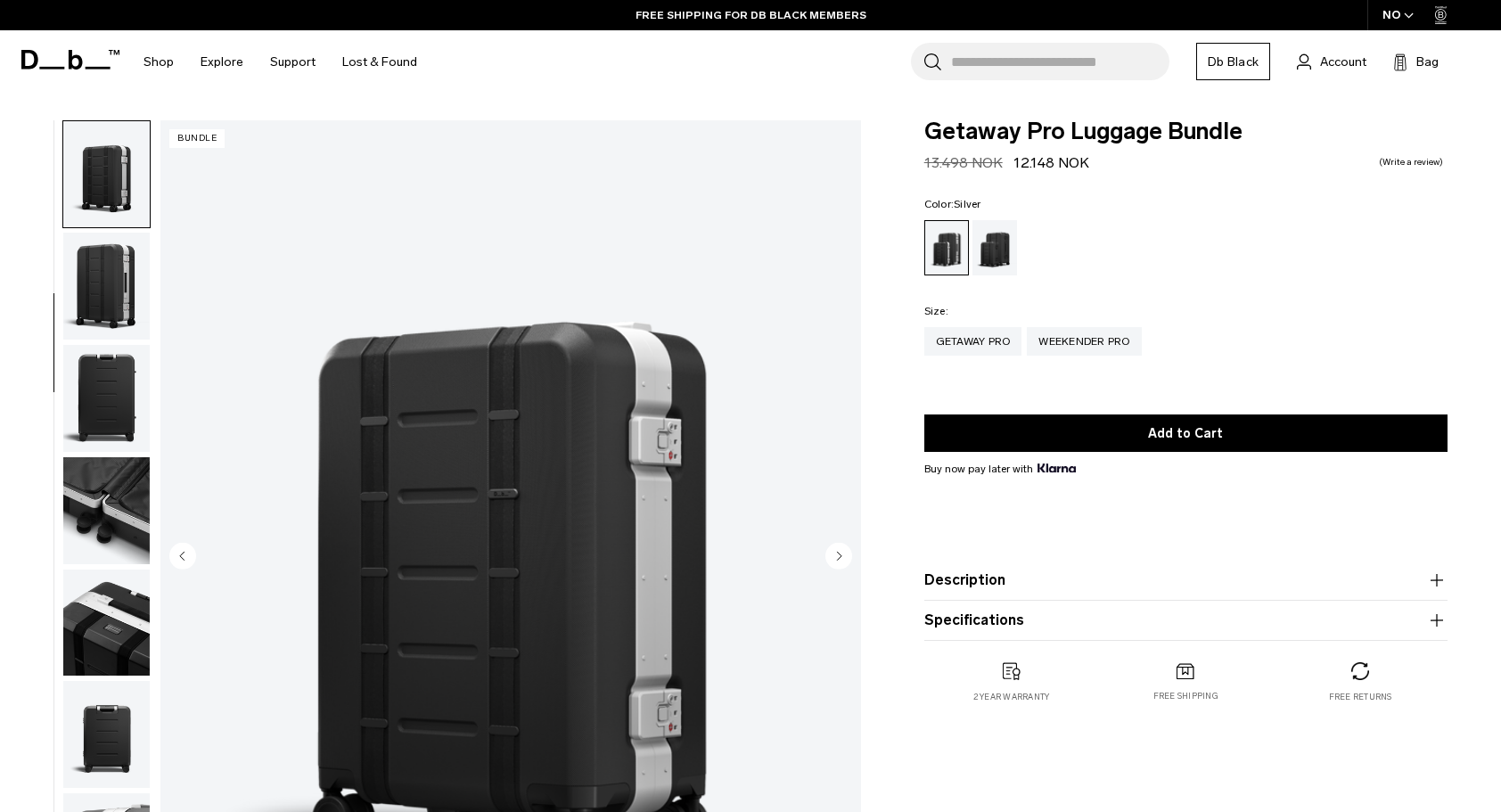
scroll to position [243, 0]
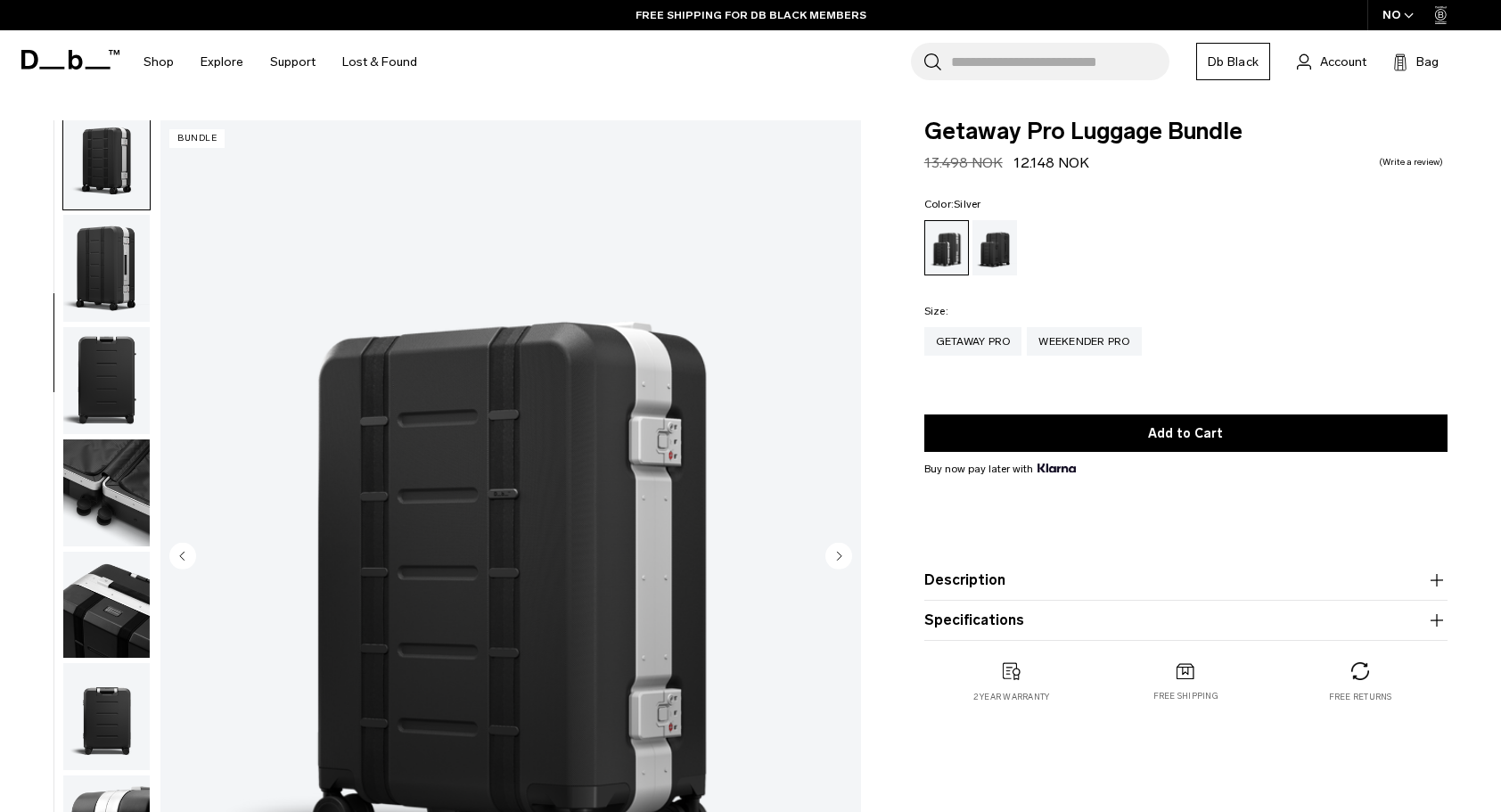
click at [105, 388] on img "button" at bounding box center [106, 380] width 87 height 107
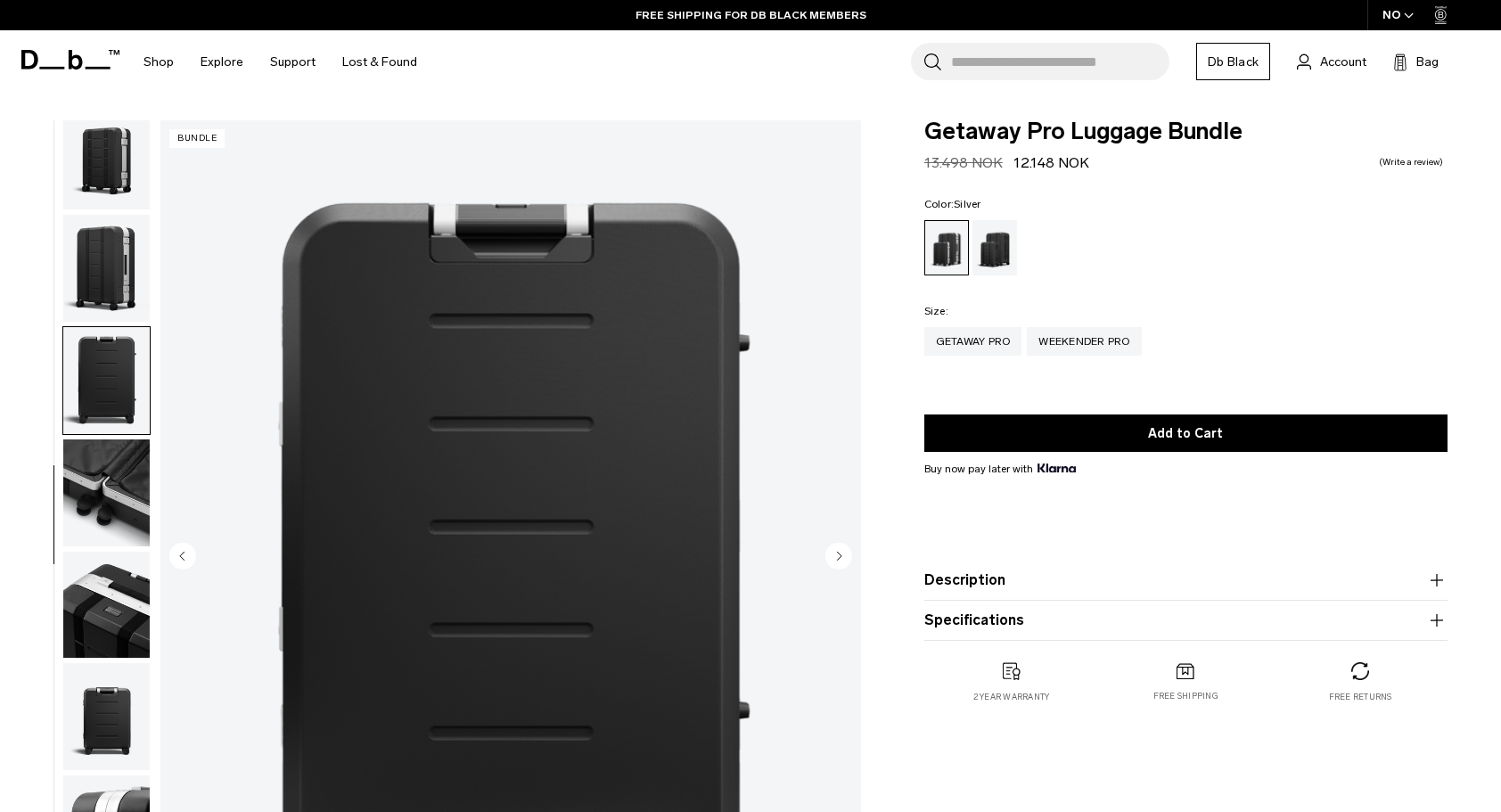
click at [104, 716] on img "button" at bounding box center [106, 717] width 87 height 107
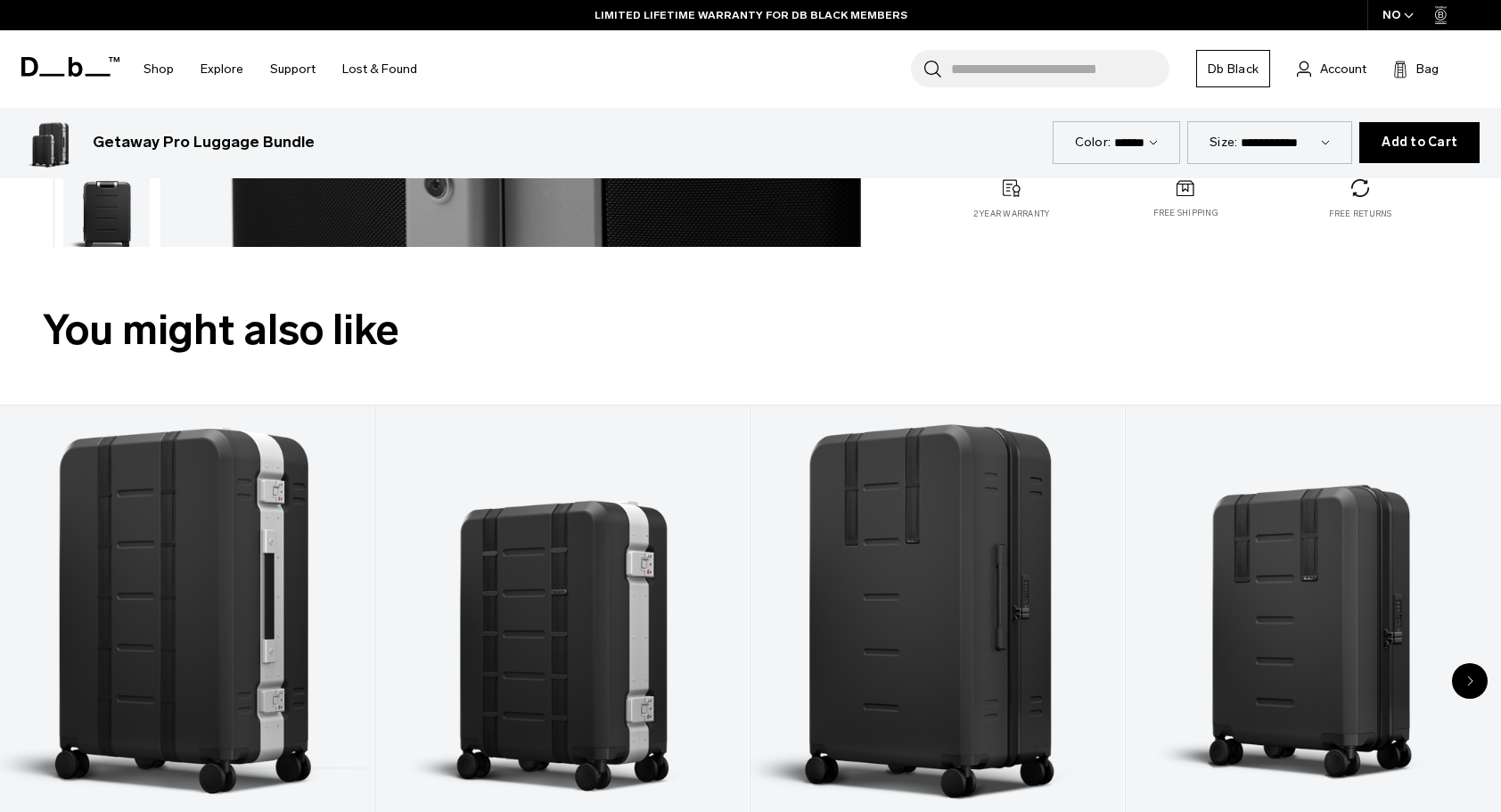
scroll to position [606, 0]
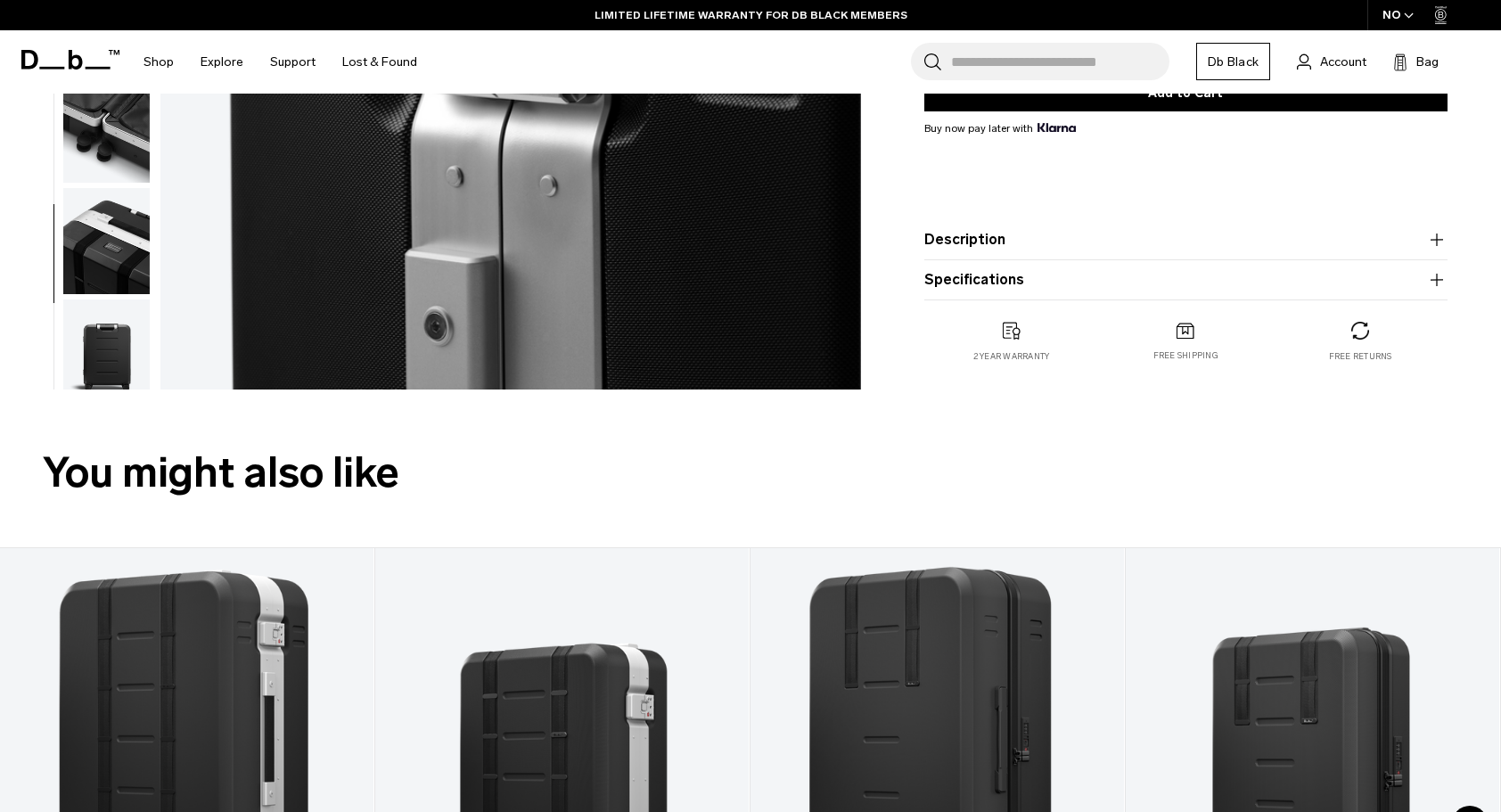
click at [105, 354] on img "button" at bounding box center [106, 353] width 87 height 107
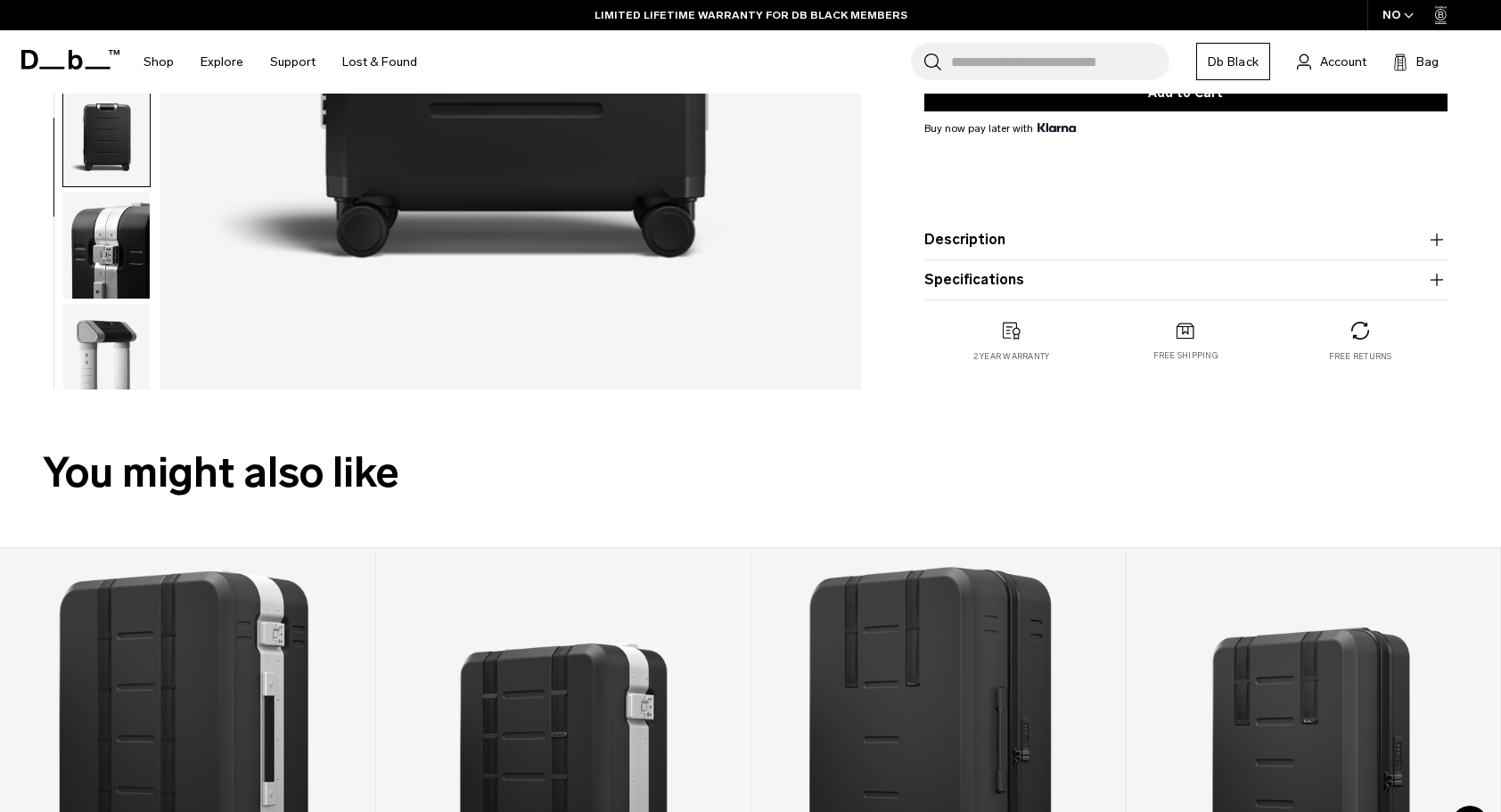
scroll to position [243, 0]
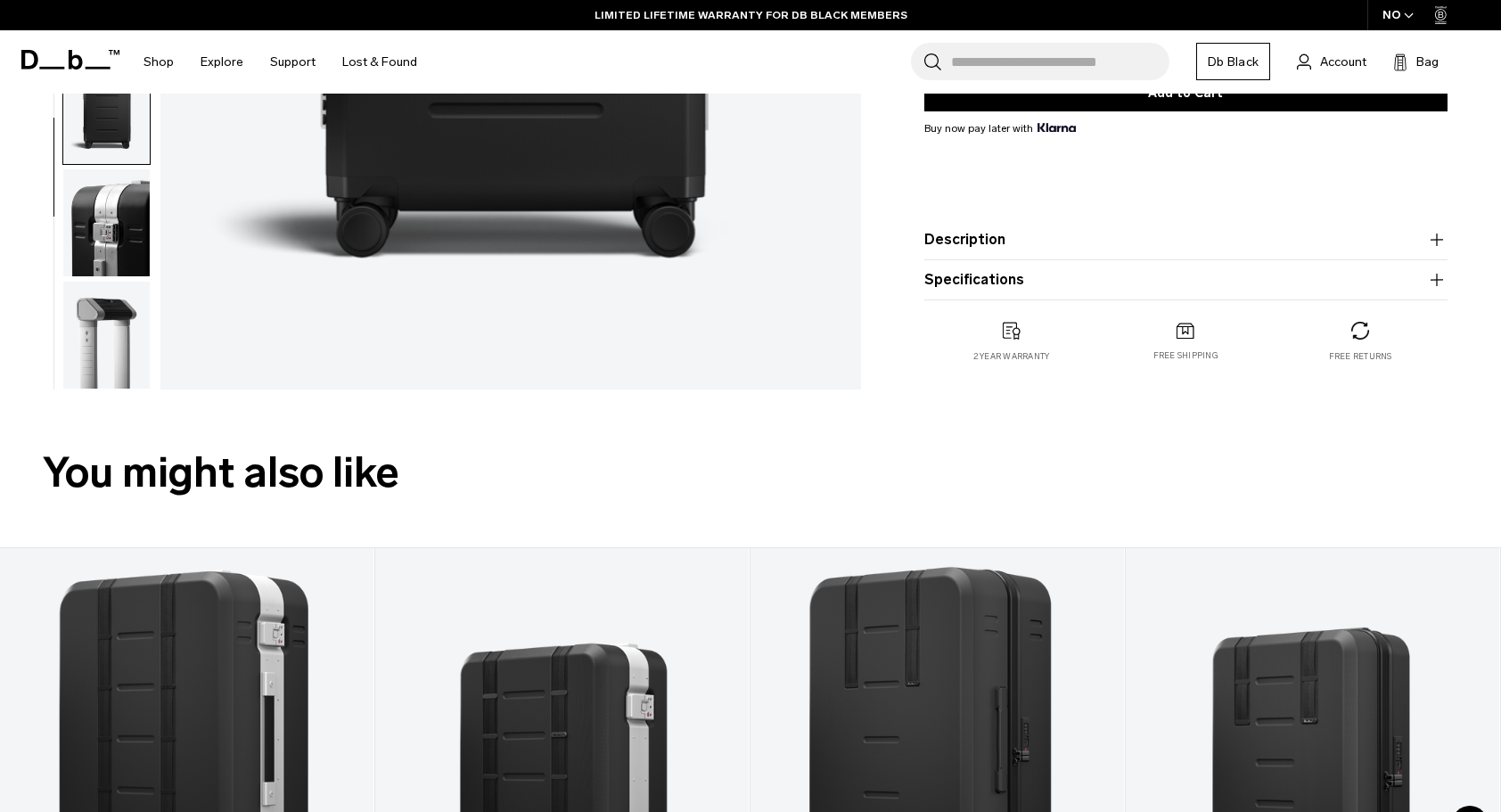
click at [105, 354] on img "button" at bounding box center [106, 336] width 87 height 107
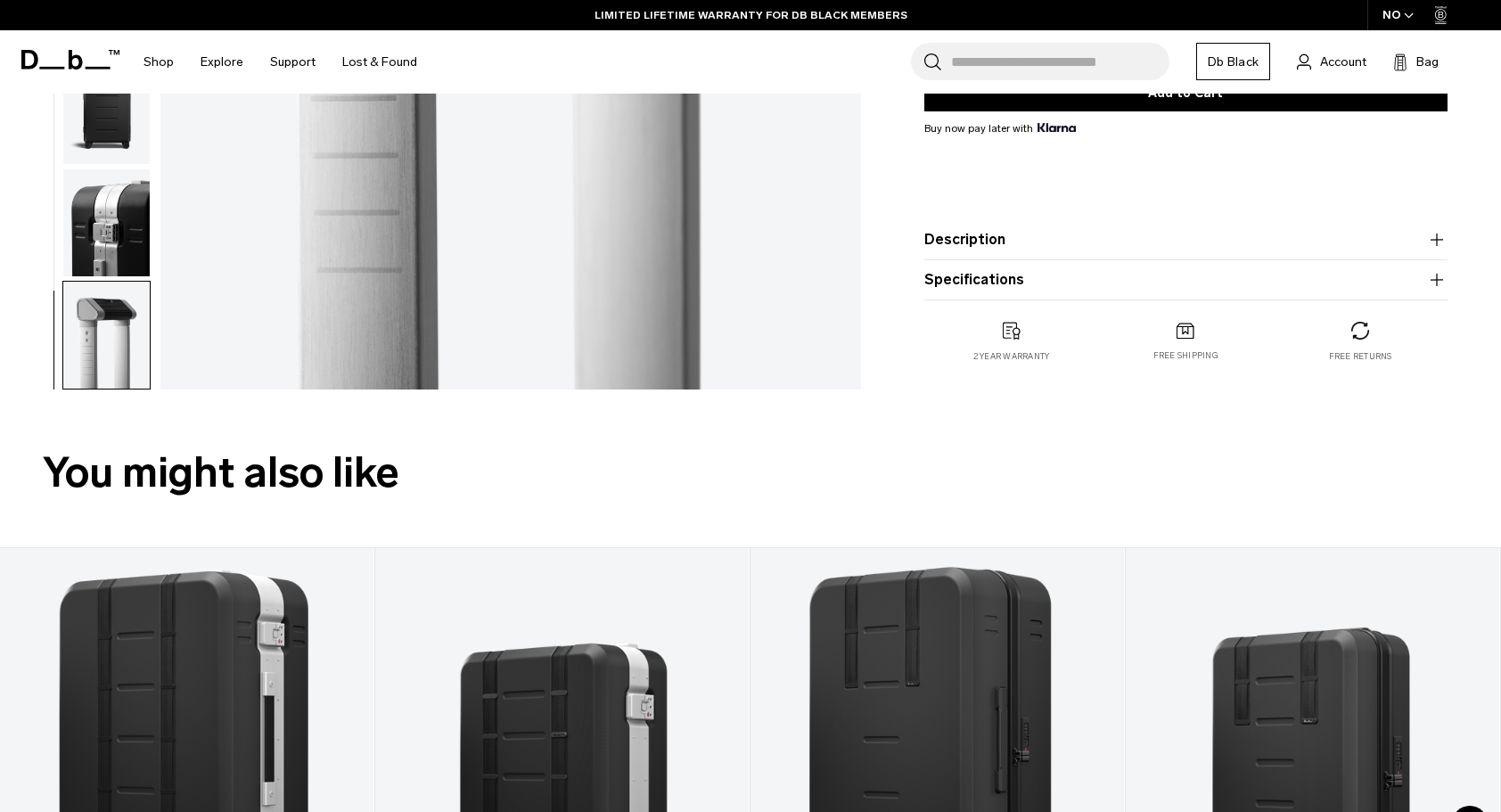
click at [105, 354] on img "button" at bounding box center [106, 336] width 87 height 107
